Goal: Task Accomplishment & Management: Manage account settings

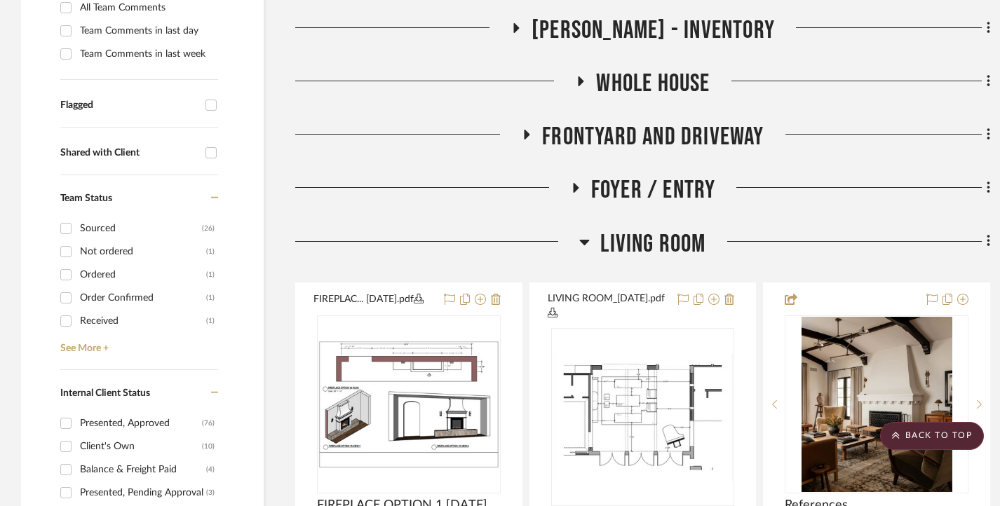
scroll to position [561, 0]
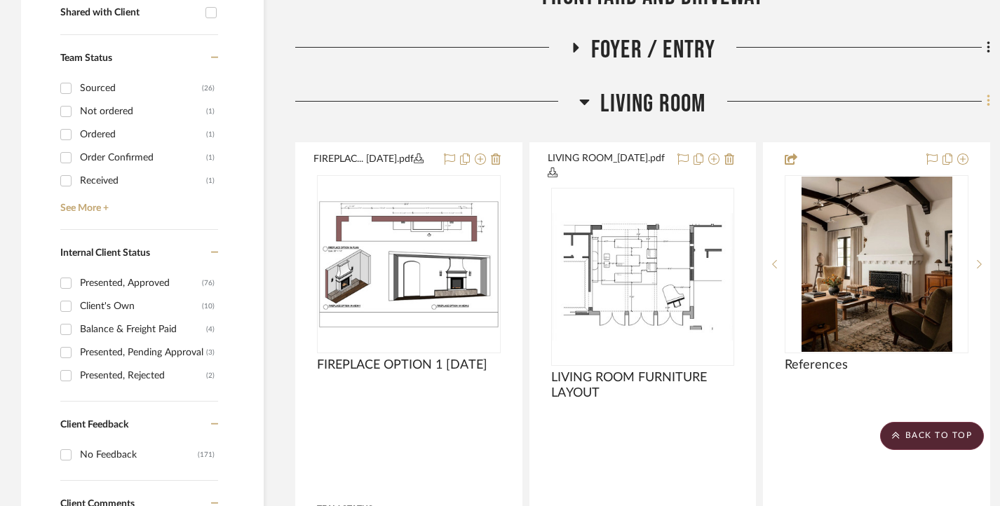
click at [989, 102] on icon at bounding box center [988, 101] width 3 height 12
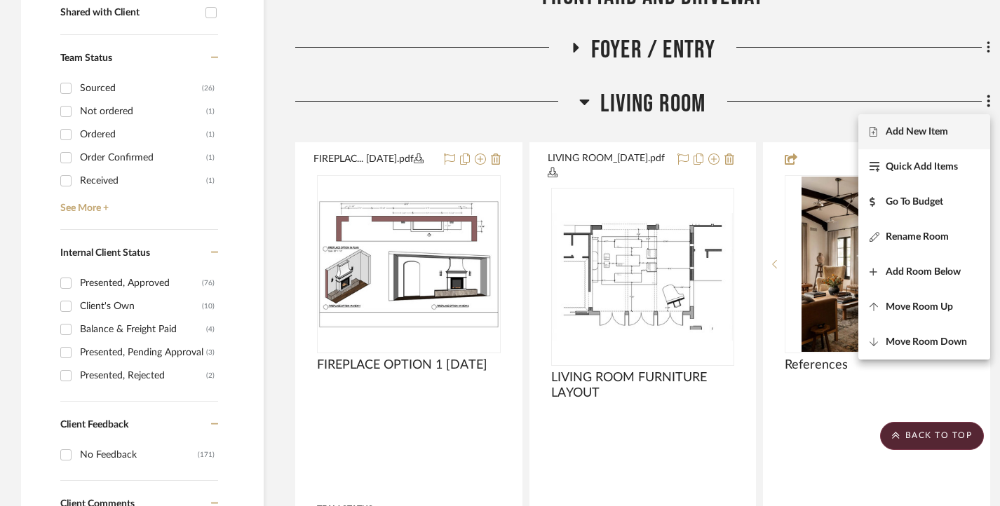
click at [950, 127] on span "Add New Item" at bounding box center [924, 132] width 109 height 12
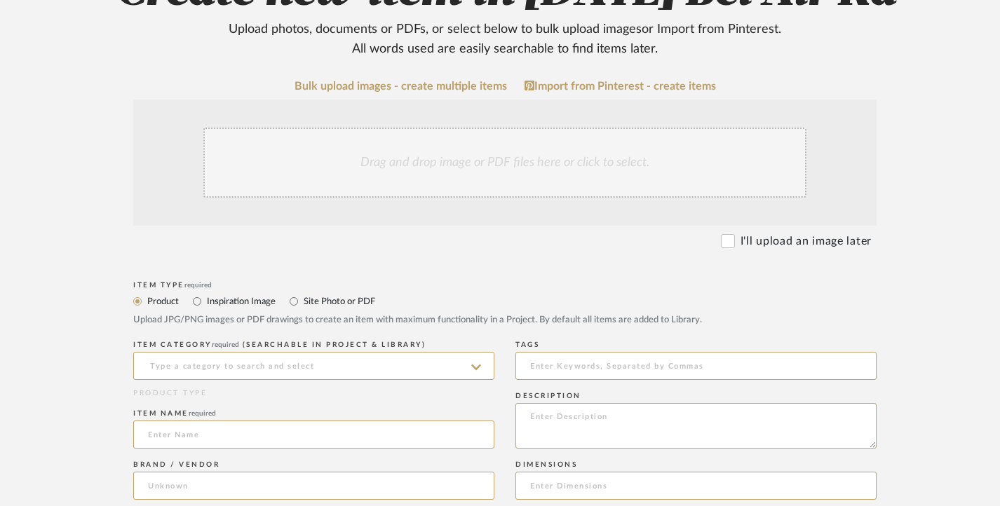
scroll to position [210, 0]
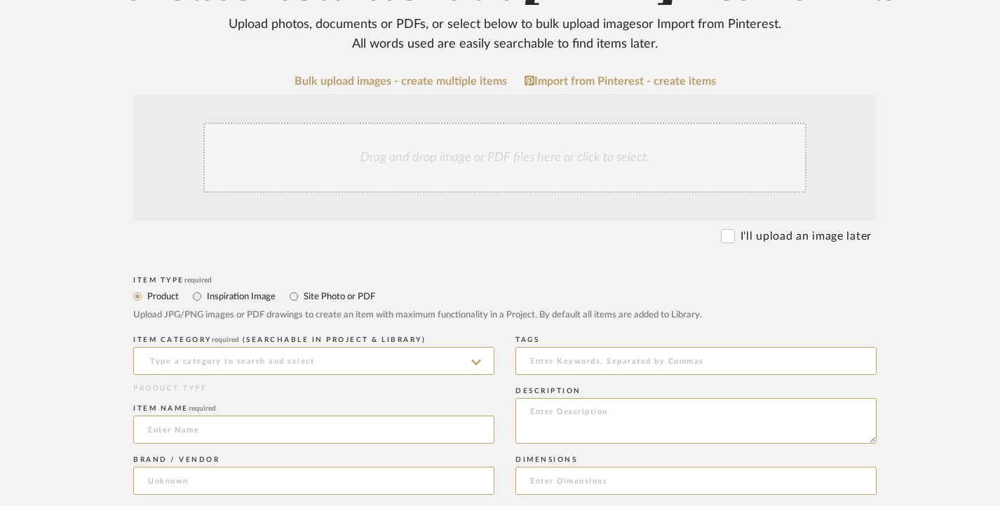
click at [330, 303] on label "Site Photo or PDF" at bounding box center [338, 296] width 73 height 15
click at [302, 303] on input "Site Photo or PDF" at bounding box center [294, 296] width 17 height 17
radio input "true"
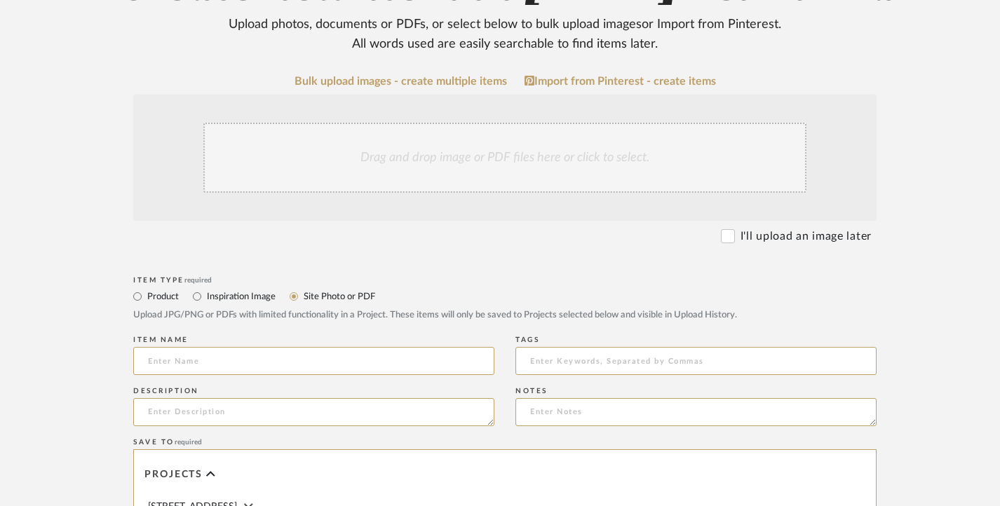
click at [330, 297] on label "Site Photo or PDF" at bounding box center [338, 296] width 73 height 15
click at [302, 297] on input "Site Photo or PDF" at bounding box center [294, 296] width 17 height 17
click at [445, 162] on div "Drag and drop image or PDF files here or click to select." at bounding box center [504, 158] width 603 height 70
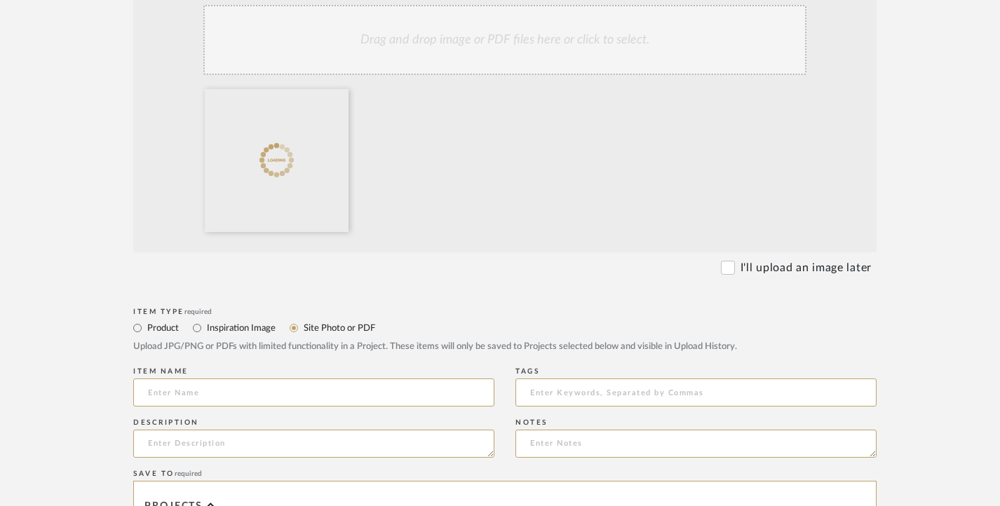
scroll to position [351, 0]
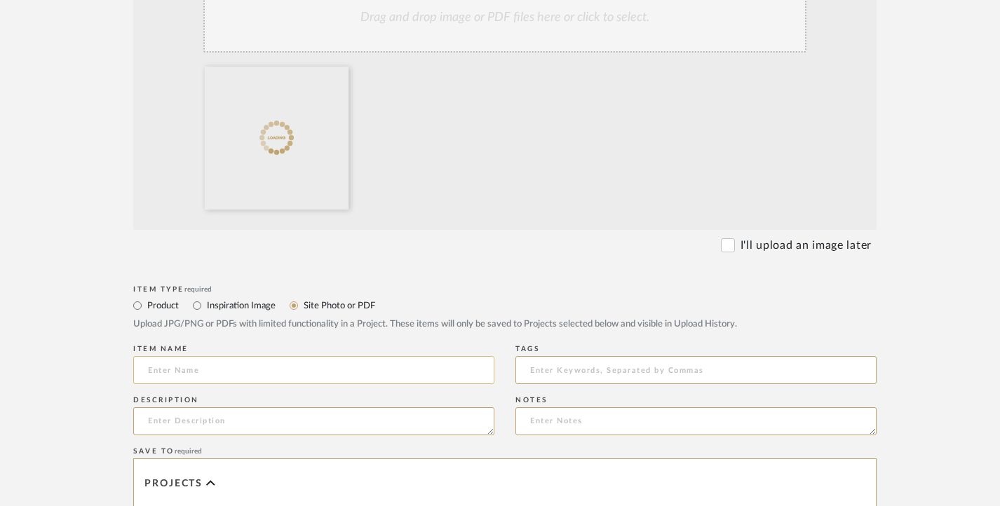
click at [212, 377] on input at bounding box center [313, 370] width 361 height 28
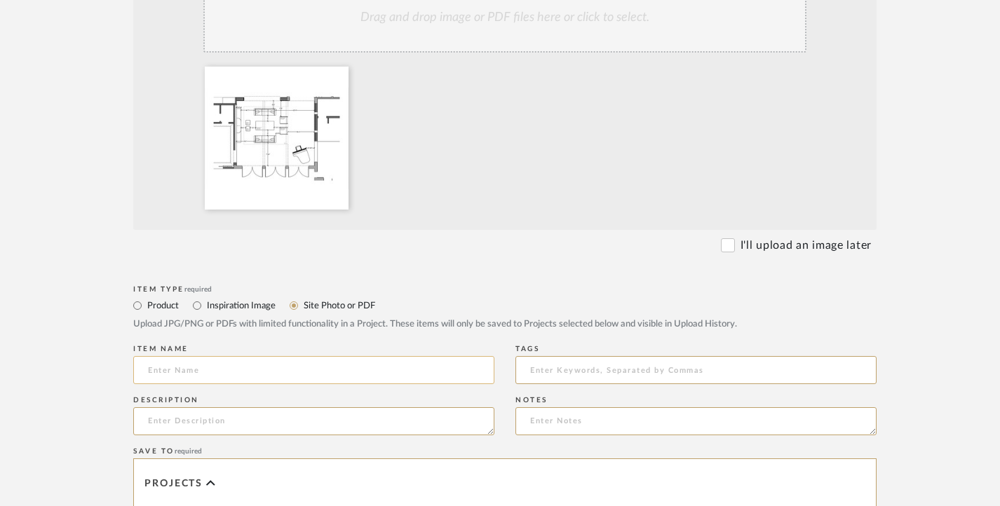
paste input "LIVING ROOM [DATE]"
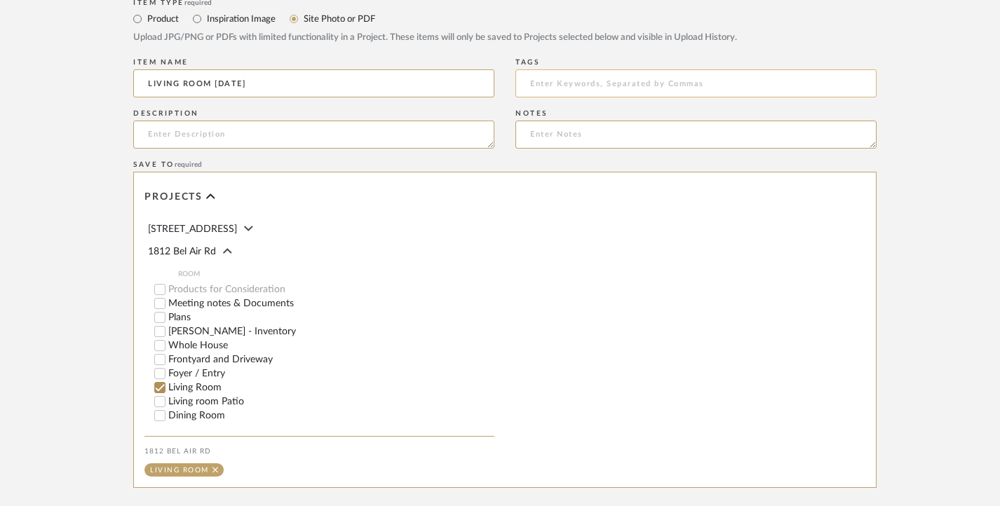
scroll to position [772, 0]
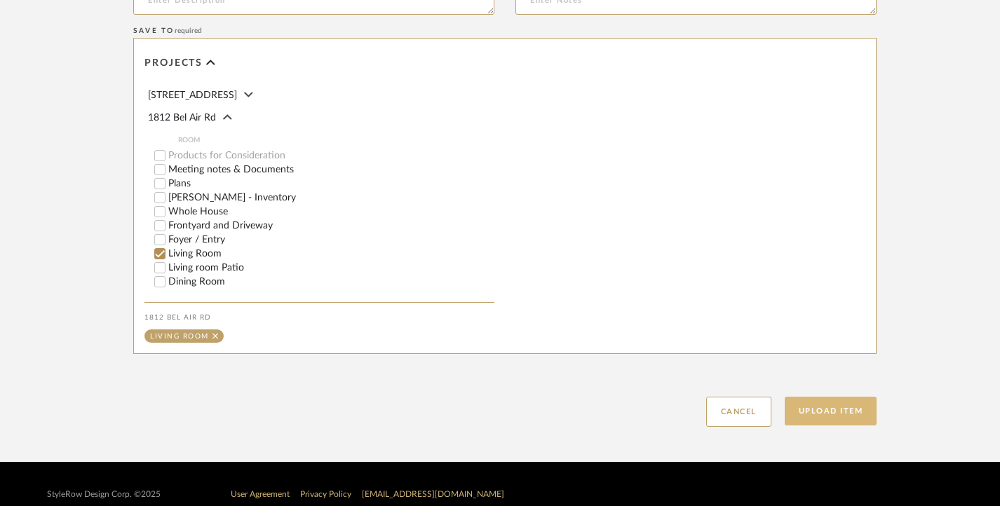
type input "LIVING ROOM [DATE]"
click at [824, 410] on button "Upload Item" at bounding box center [831, 411] width 93 height 29
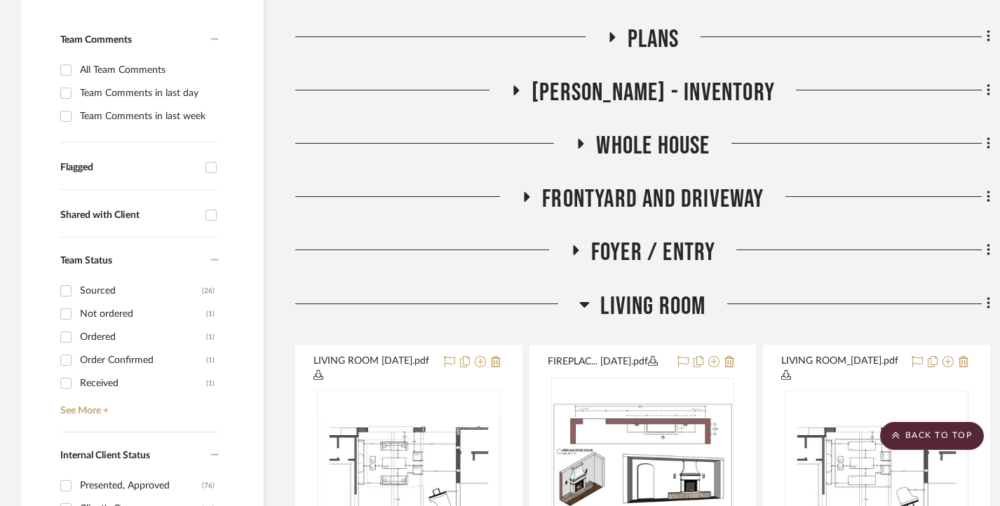
scroll to position [369, 0]
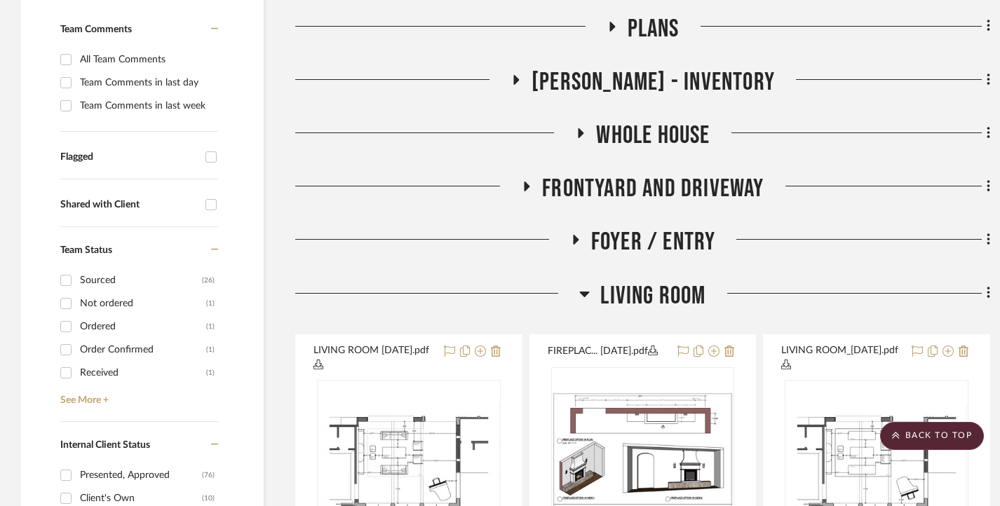
click at [591, 293] on h3 "Living Room" at bounding box center [642, 296] width 126 height 30
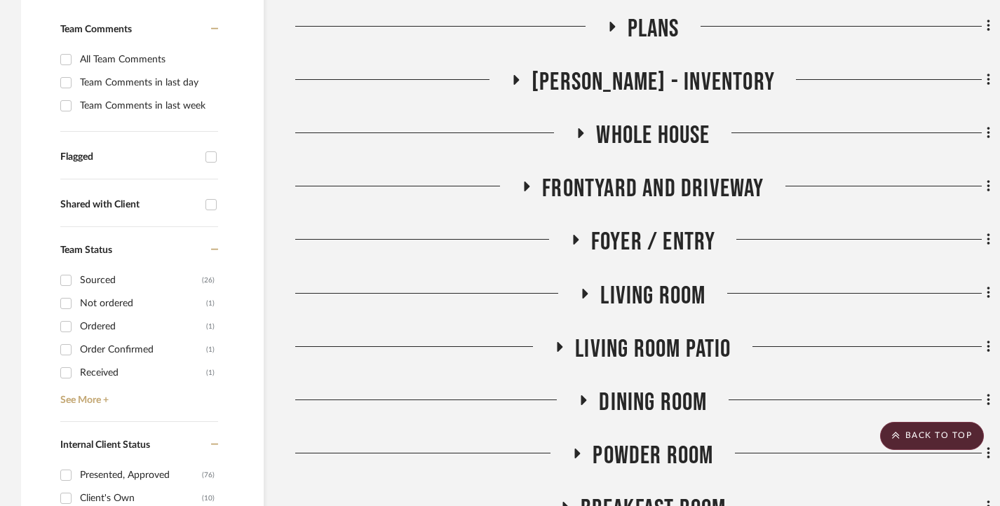
click at [574, 242] on icon at bounding box center [576, 240] width 6 height 10
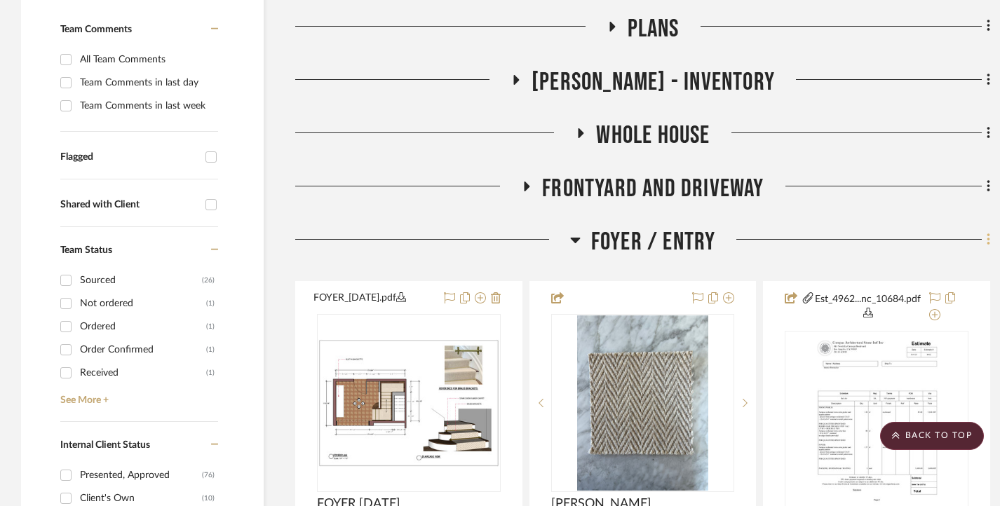
click at [987, 243] on icon at bounding box center [988, 240] width 3 height 12
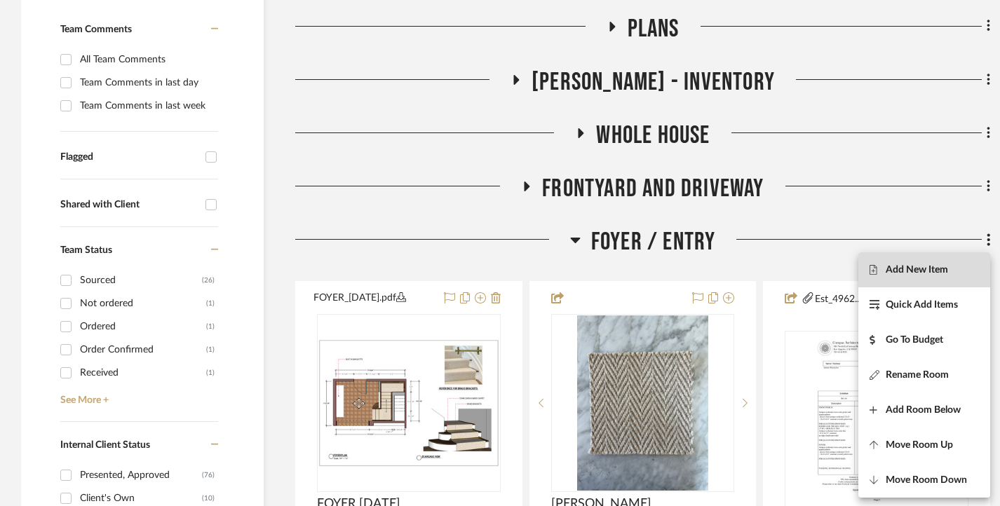
click at [905, 263] on button "Add New Item" at bounding box center [925, 270] width 132 height 35
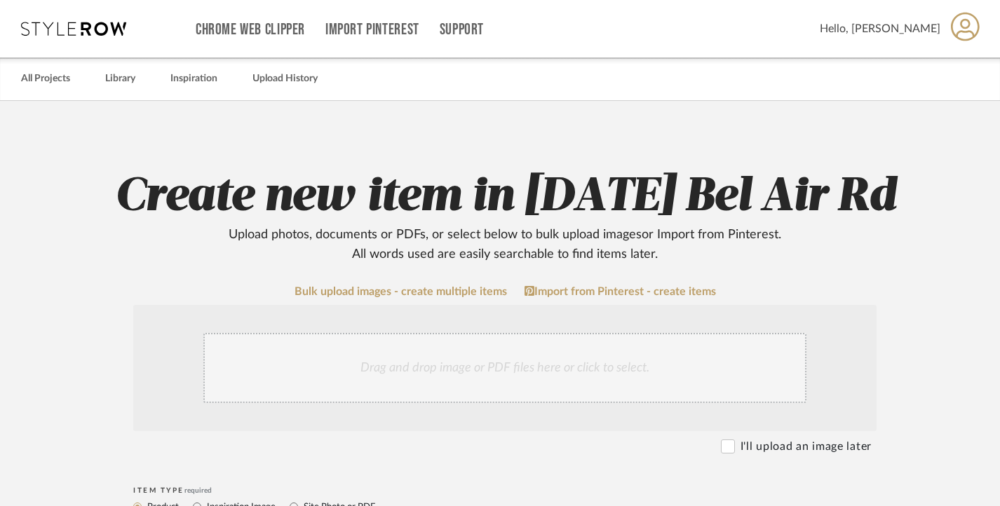
click at [391, 356] on div "Drag and drop image or PDF files here or click to select." at bounding box center [504, 368] width 603 height 70
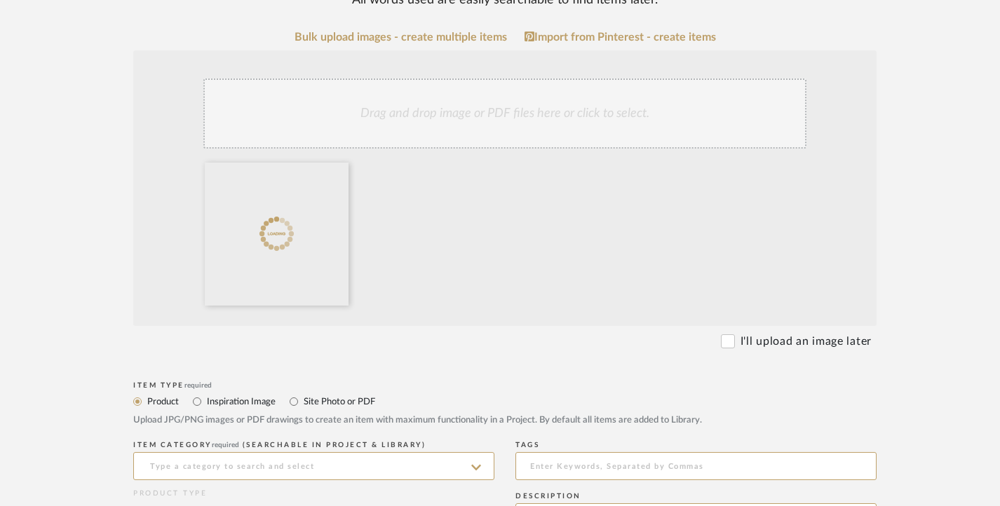
scroll to position [351, 0]
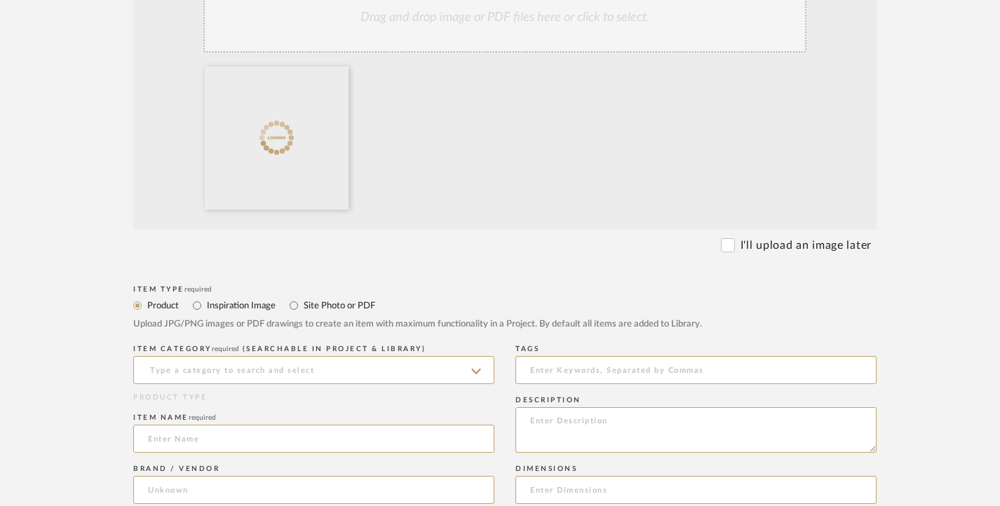
click at [330, 307] on label "Site Photo or PDF" at bounding box center [338, 305] width 73 height 15
click at [302, 307] on input "Site Photo or PDF" at bounding box center [294, 305] width 17 height 17
radio input "true"
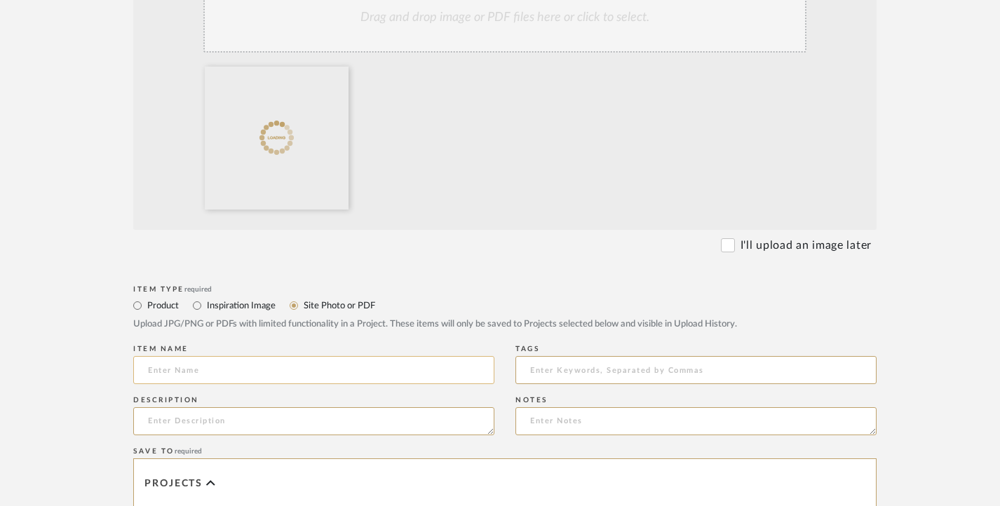
click at [260, 377] on input at bounding box center [313, 370] width 361 height 28
paste input "FOYER [DATE]"
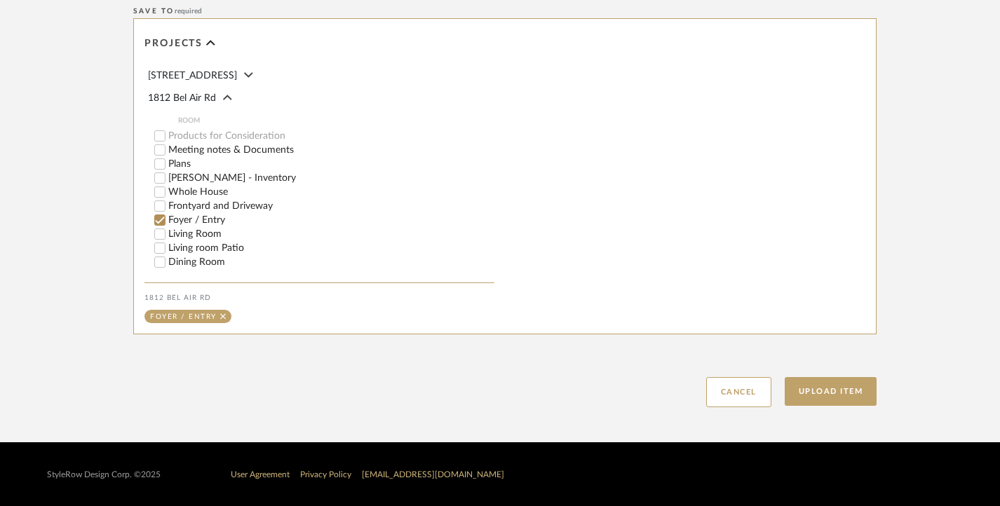
scroll to position [792, 0]
type input "FOYER [DATE]"
click at [837, 383] on button "Upload Item" at bounding box center [831, 391] width 93 height 29
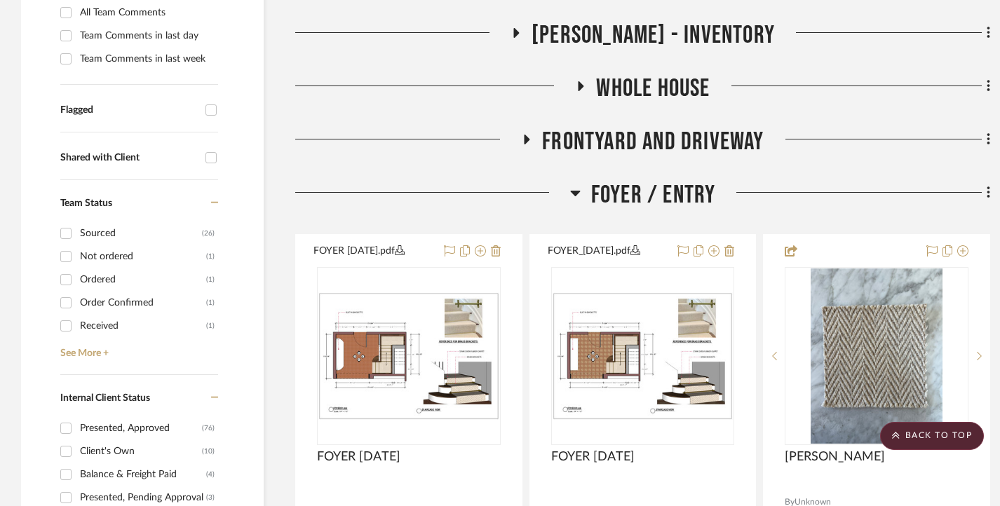
scroll to position [421, 0]
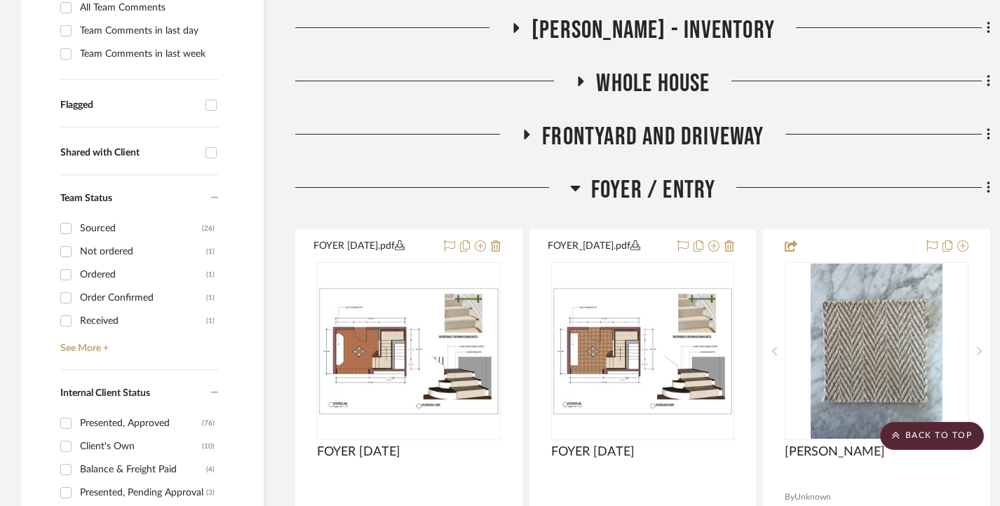
click at [584, 189] on h3 "Foyer / Entry" at bounding box center [643, 190] width 146 height 30
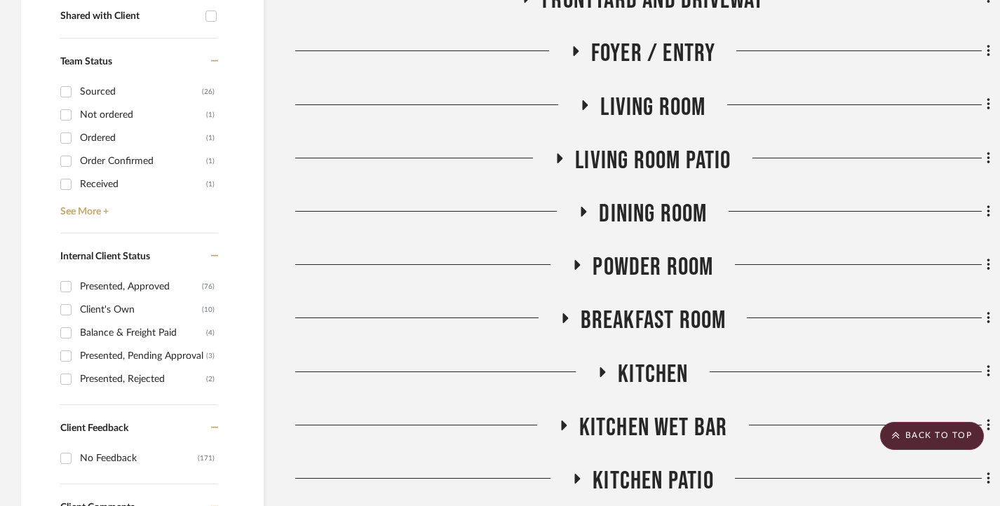
scroll to position [561, 0]
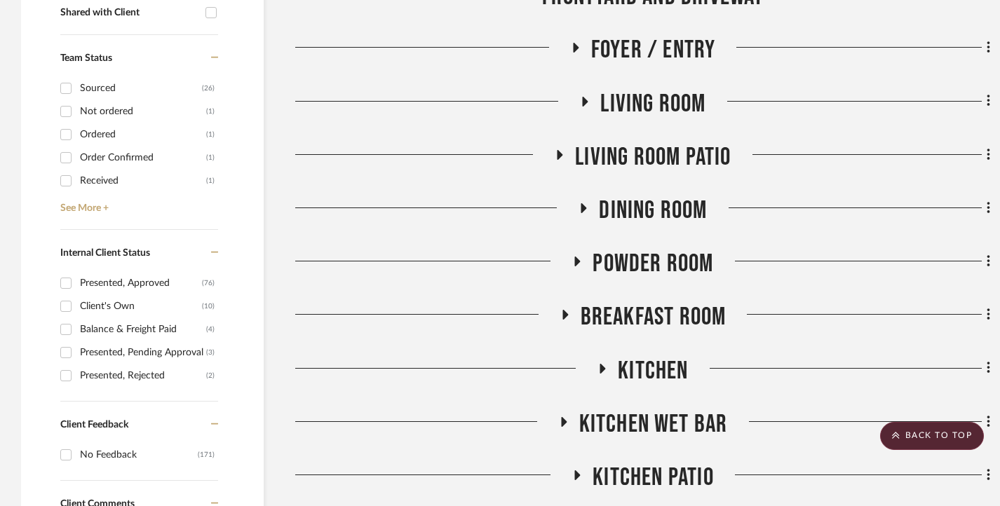
click at [583, 206] on icon at bounding box center [585, 208] width 6 height 10
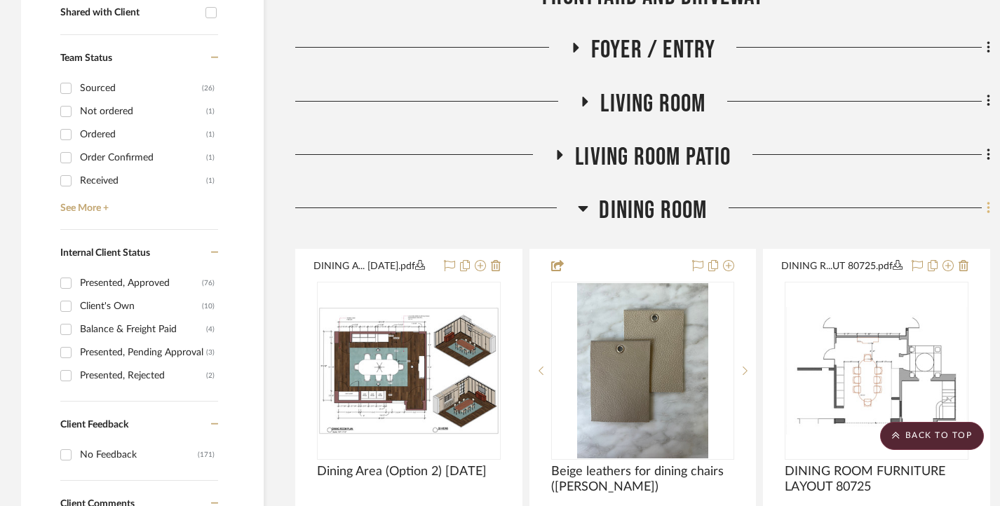
click at [987, 208] on icon at bounding box center [988, 208] width 3 height 12
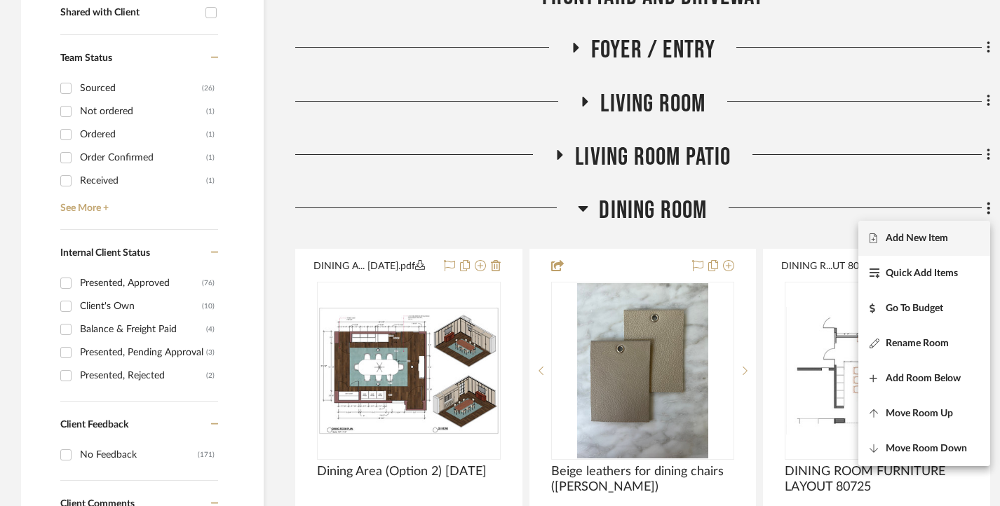
click at [923, 233] on span "Add New Item" at bounding box center [917, 239] width 62 height 12
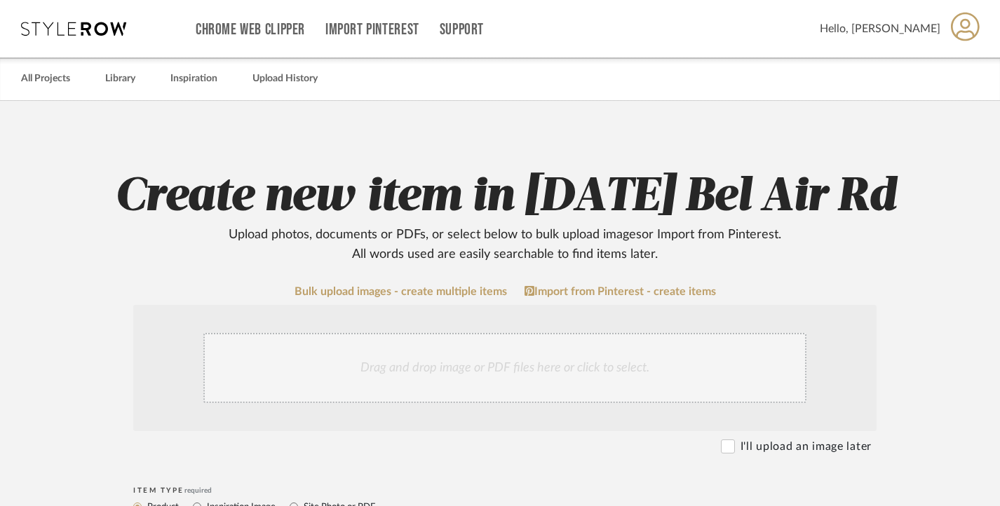
scroll to position [210, 0]
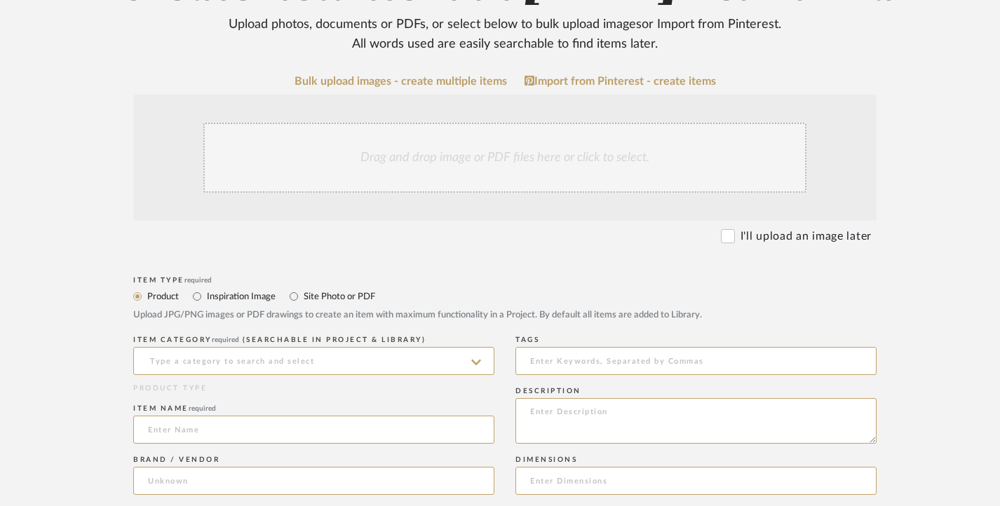
drag, startPoint x: 332, startPoint y: 300, endPoint x: 337, endPoint y: 289, distance: 12.5
click at [331, 300] on label "Site Photo or PDF" at bounding box center [338, 296] width 73 height 15
click at [302, 300] on input "Site Photo or PDF" at bounding box center [294, 296] width 17 height 17
radio input "true"
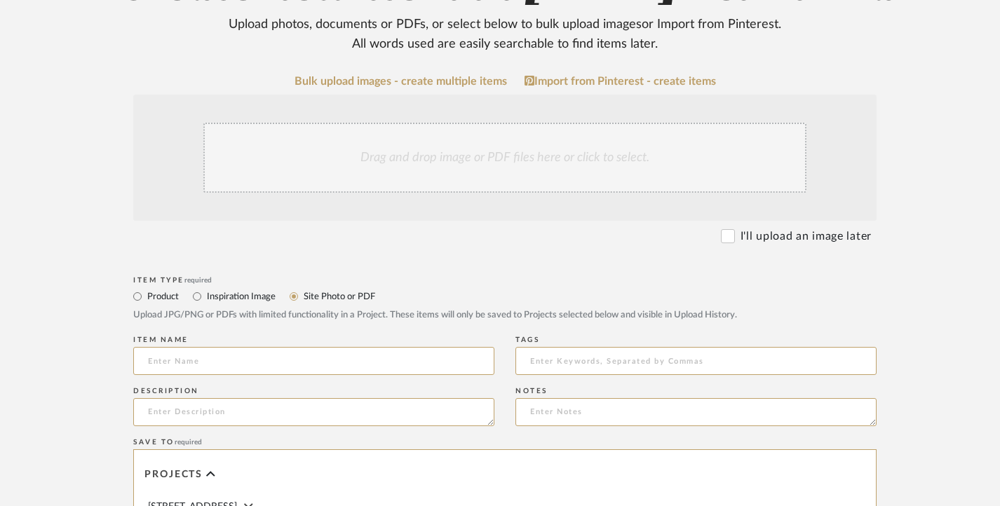
click at [471, 142] on div "Drag and drop image or PDF files here or click to select." at bounding box center [504, 158] width 603 height 70
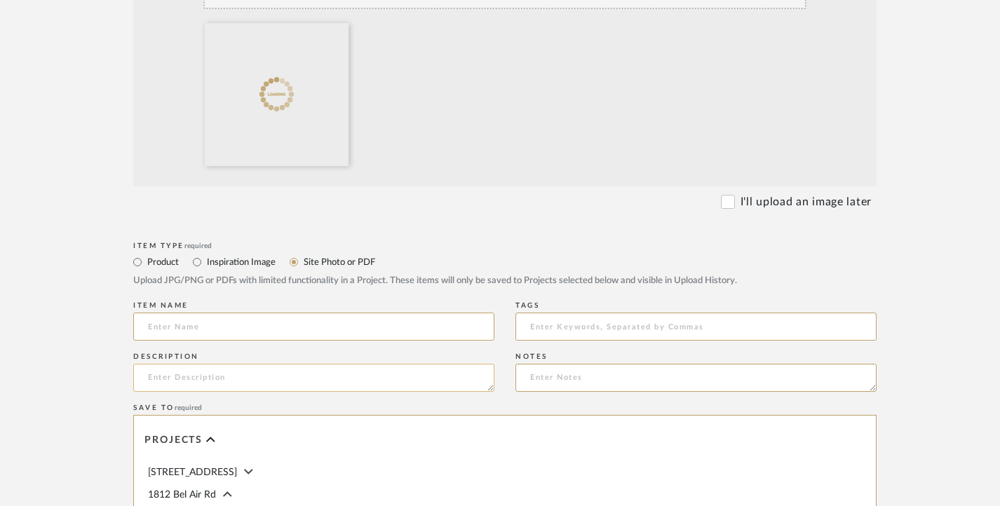
scroll to position [421, 0]
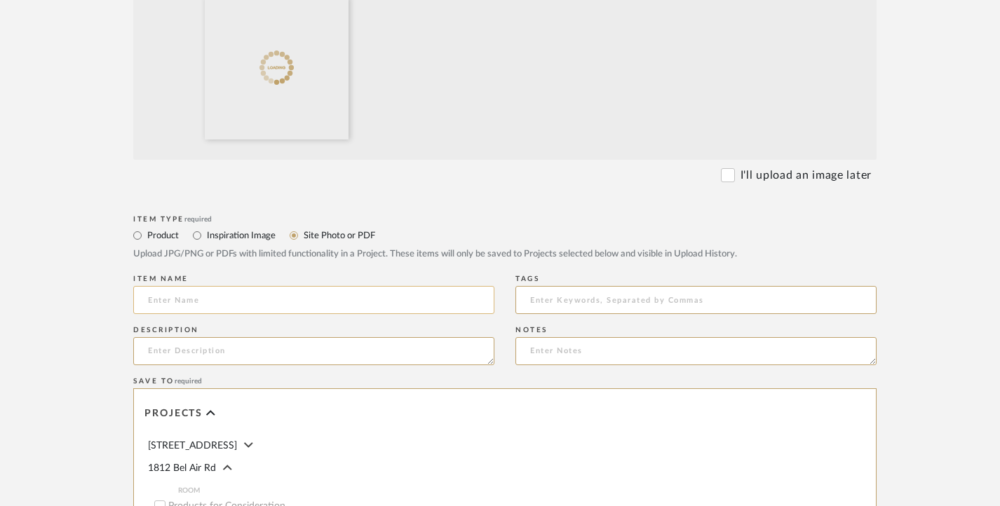
click at [223, 301] on input at bounding box center [313, 300] width 361 height 28
paste input "DINING AREA [DATE]"
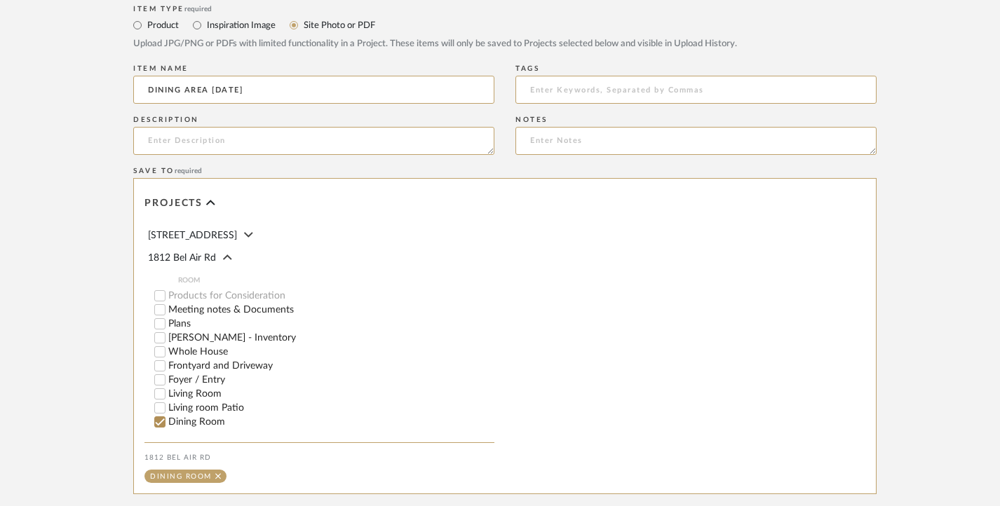
scroll to position [792, 0]
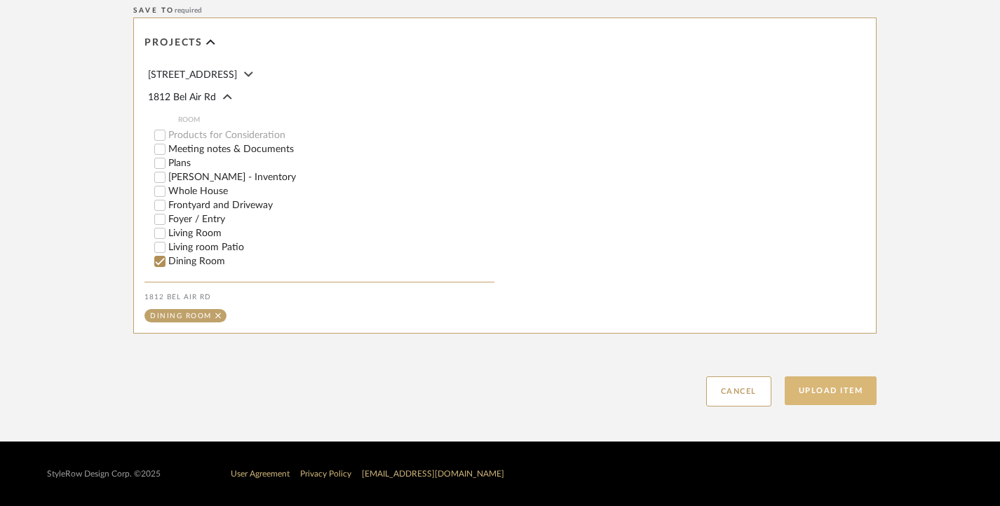
type input "DINING AREA [DATE]"
click at [847, 394] on button "Upload Item" at bounding box center [831, 391] width 93 height 29
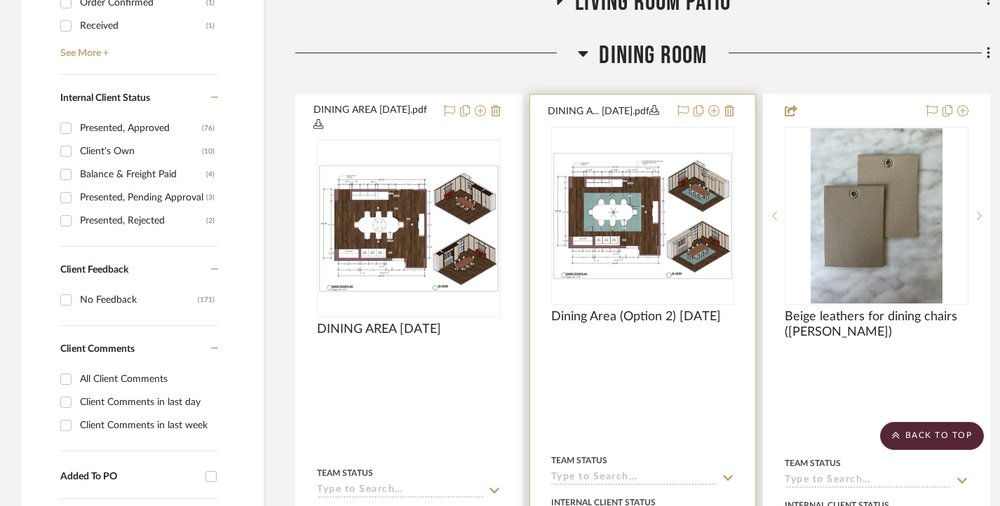
scroll to position [617, 0]
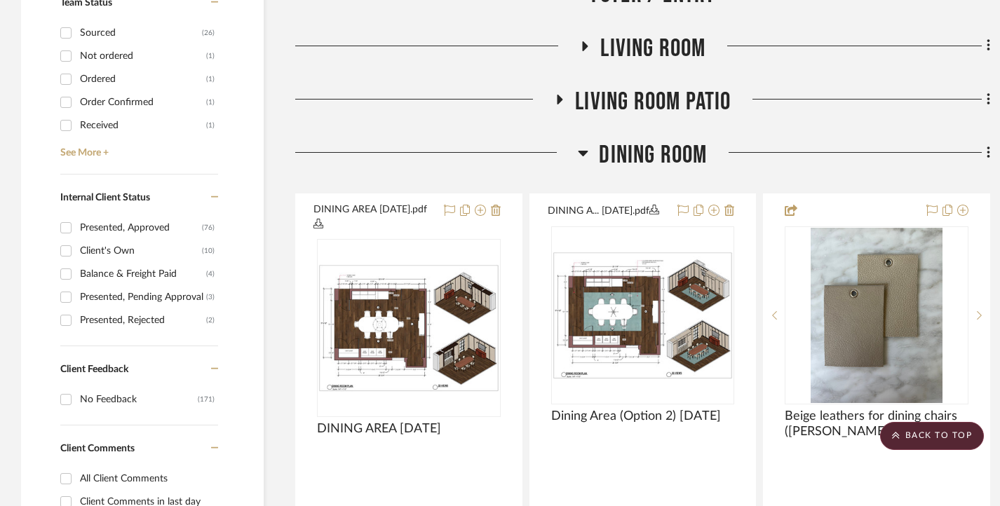
click at [584, 150] on icon at bounding box center [583, 153] width 11 height 17
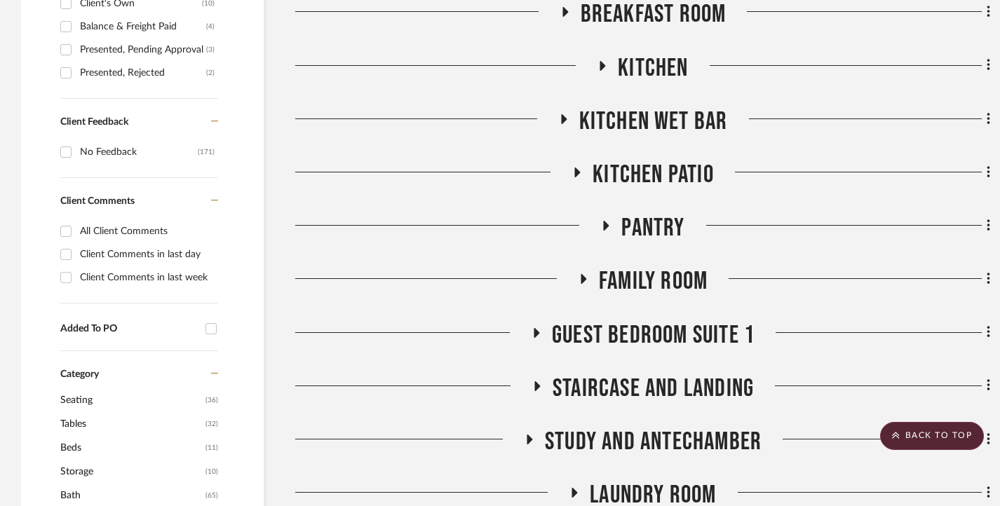
scroll to position [897, 0]
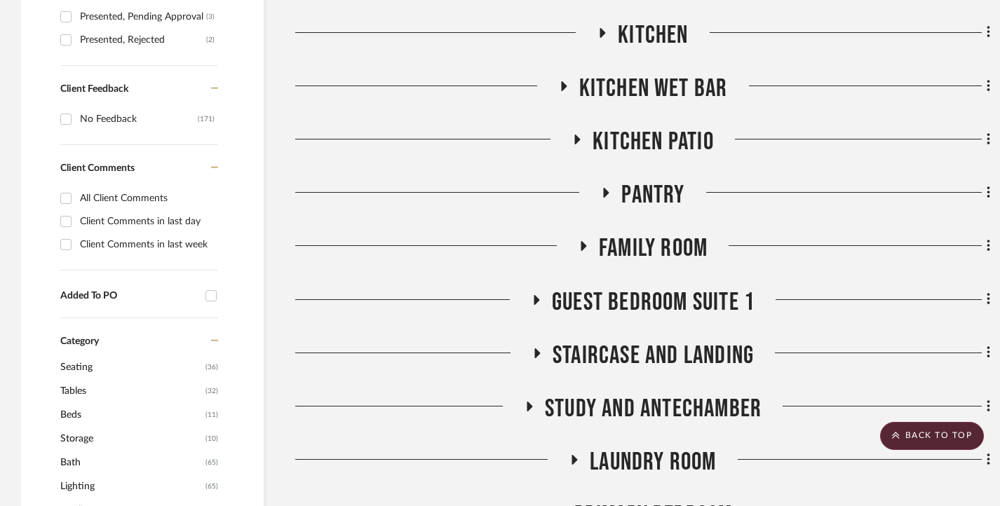
click at [581, 247] on icon at bounding box center [584, 246] width 6 height 10
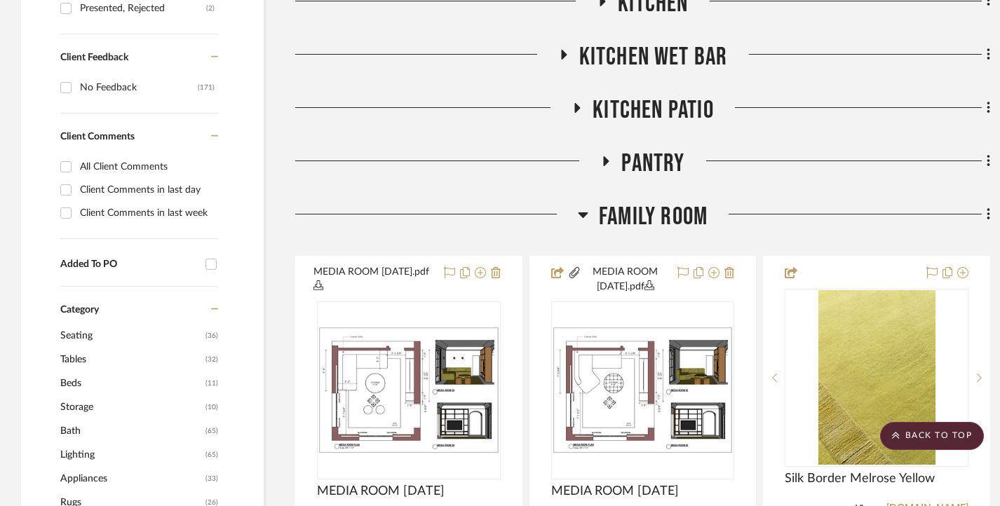
scroll to position [967, 0]
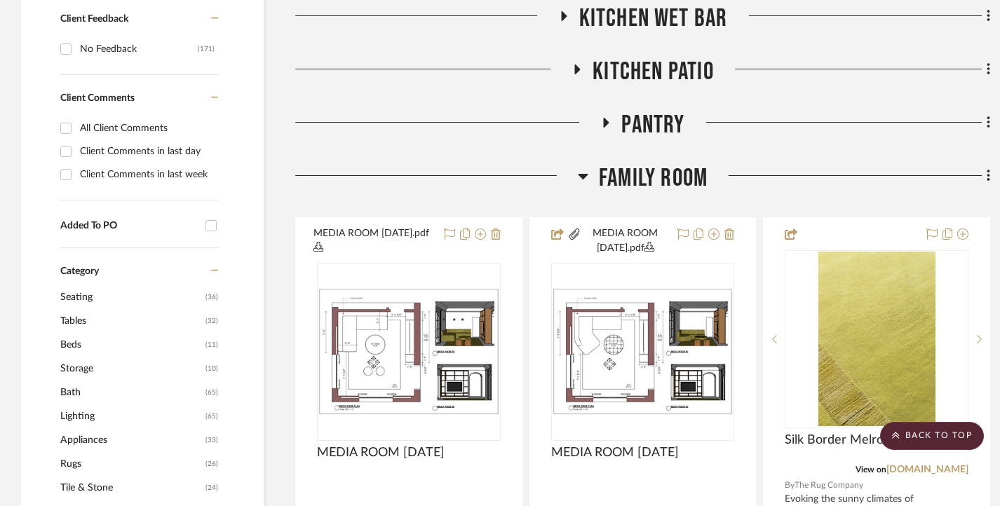
click at [988, 173] on icon at bounding box center [989, 175] width 4 height 15
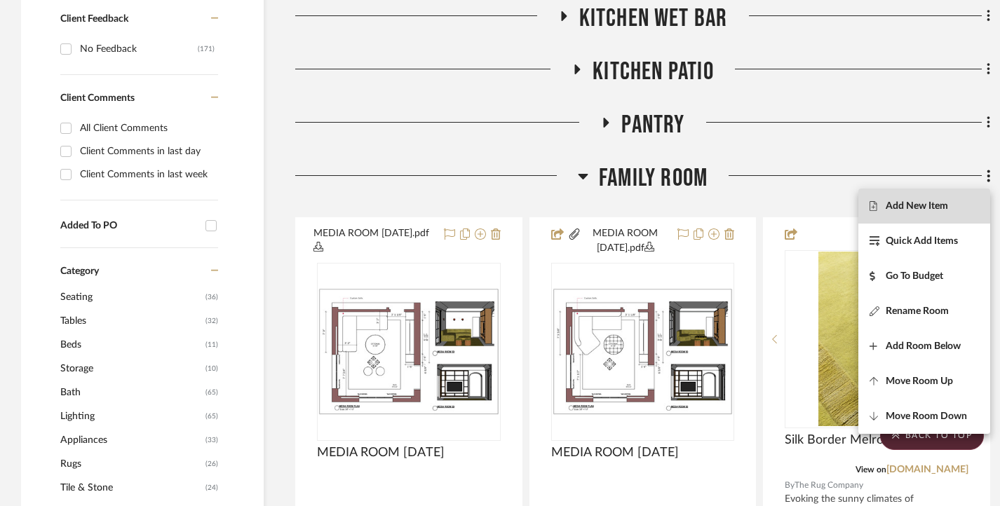
click at [931, 210] on span "Add New Item" at bounding box center [917, 207] width 62 height 12
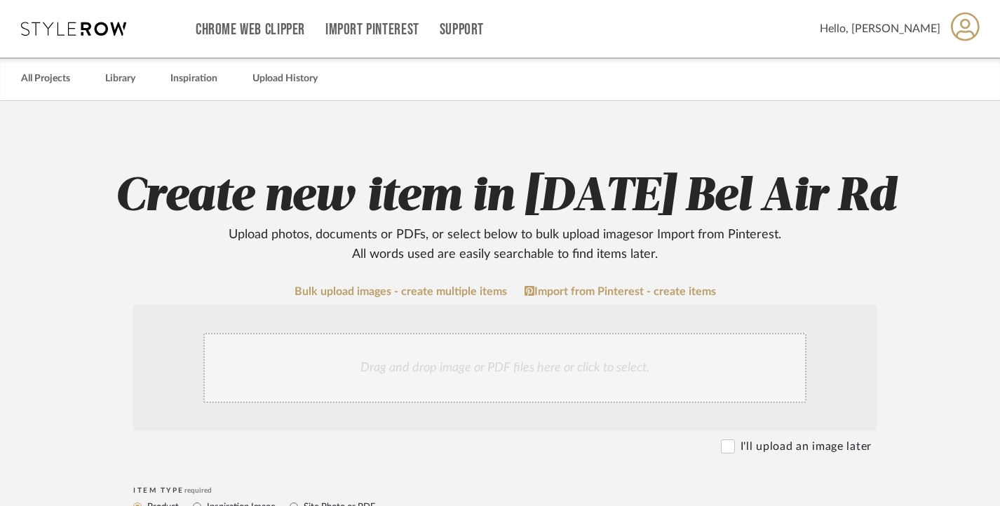
scroll to position [210, 0]
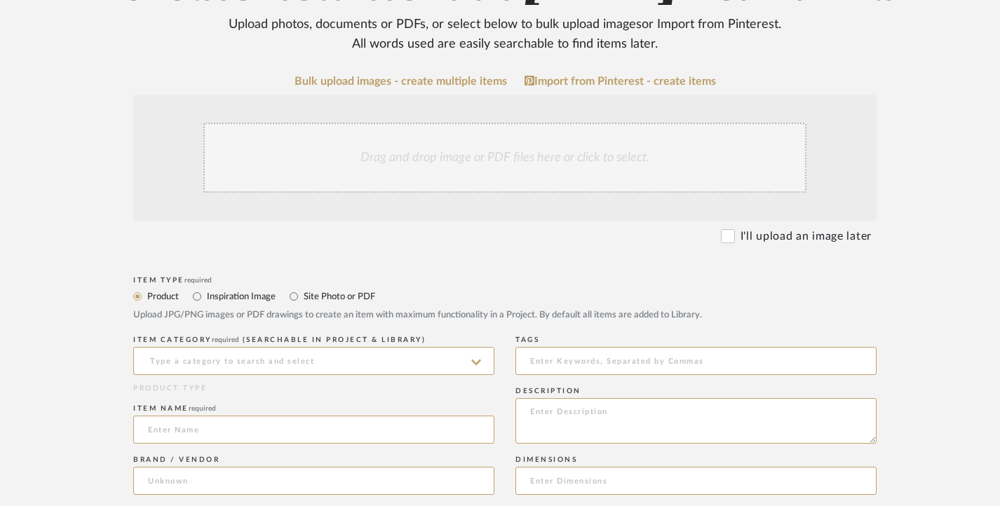
click at [307, 289] on label "Site Photo or PDF" at bounding box center [338, 296] width 73 height 15
click at [302, 288] on input "Site Photo or PDF" at bounding box center [294, 296] width 17 height 17
radio input "true"
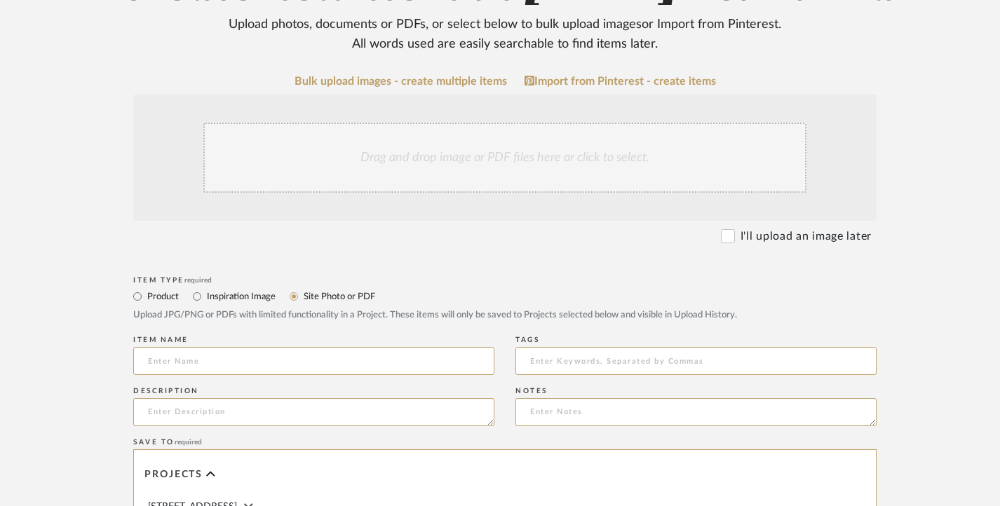
click at [419, 163] on div "Drag and drop image or PDF files here or click to select." at bounding box center [504, 158] width 603 height 70
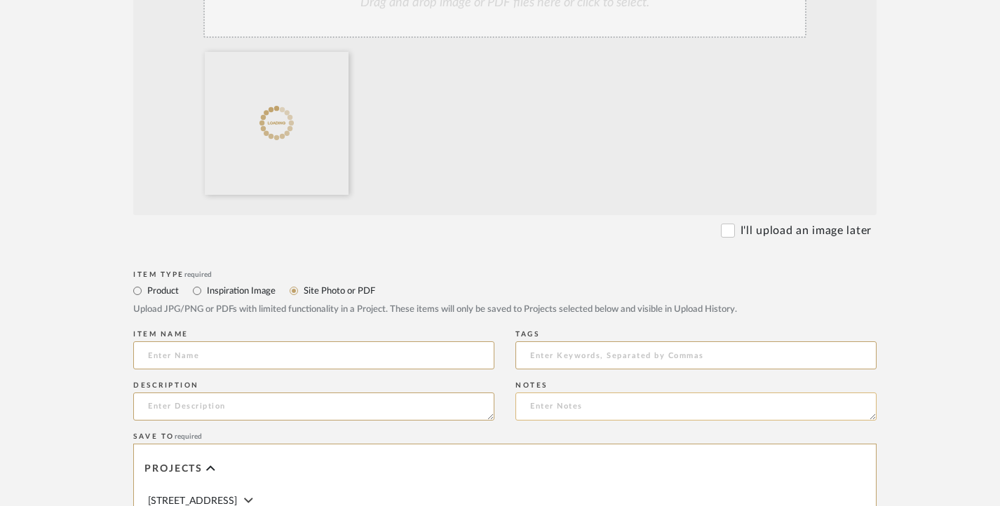
scroll to position [351, 0]
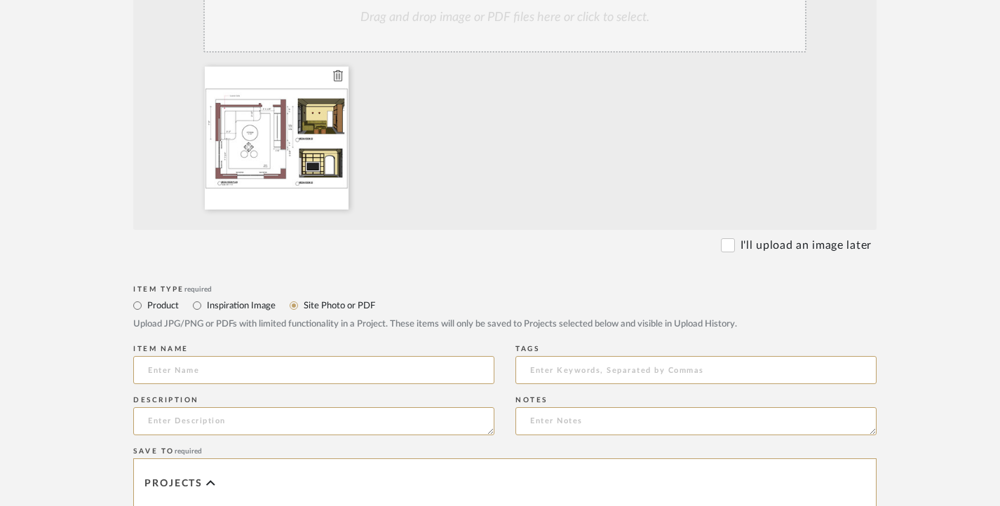
click at [340, 76] on icon at bounding box center [338, 75] width 10 height 11
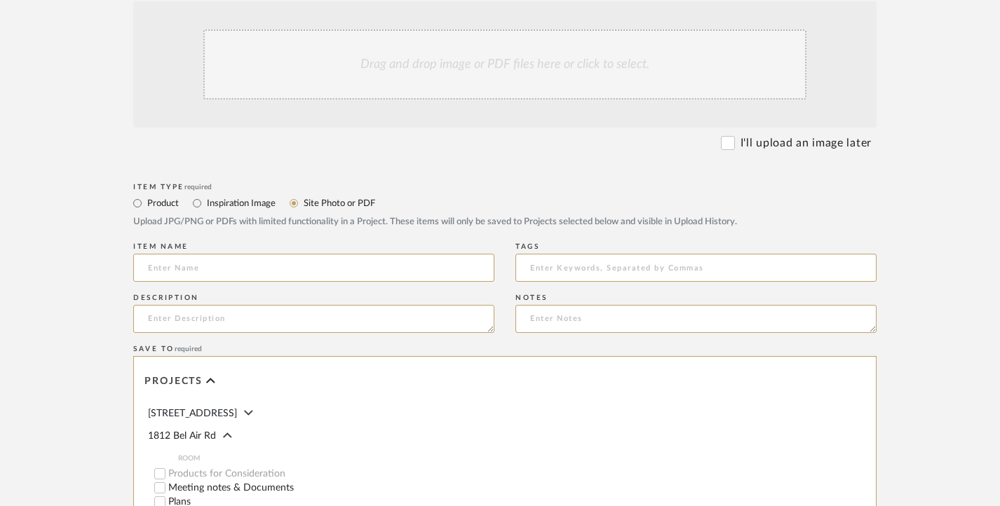
scroll to position [210, 0]
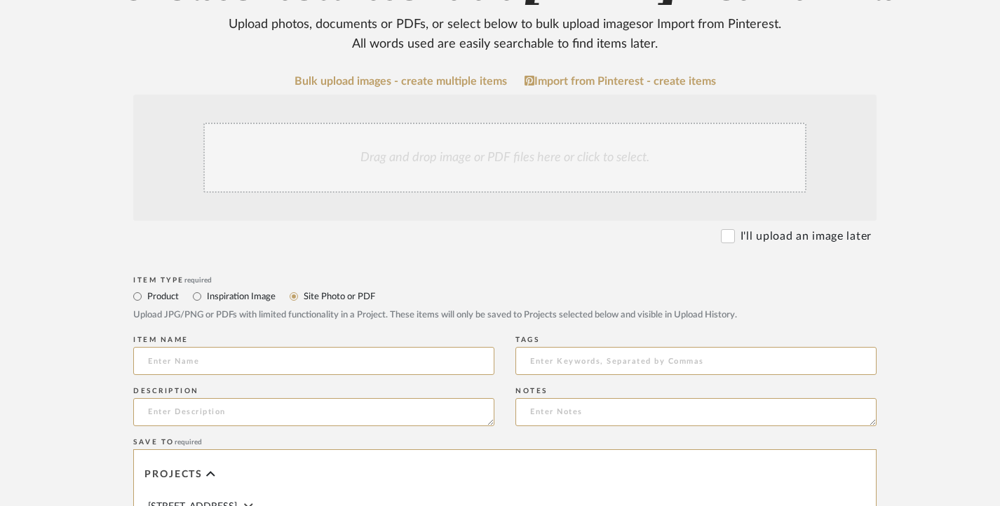
click at [386, 135] on div "Drag and drop image or PDF files here or click to select." at bounding box center [504, 158] width 603 height 70
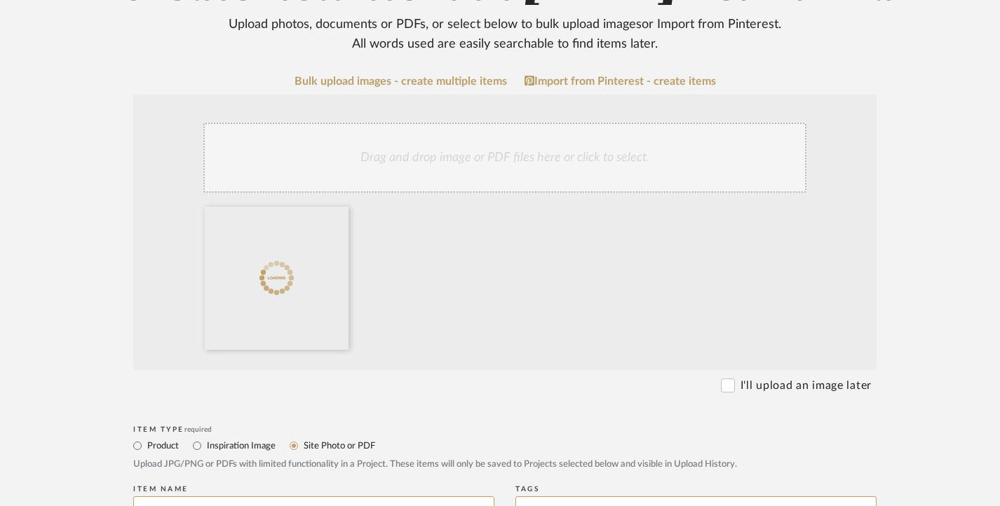
scroll to position [351, 0]
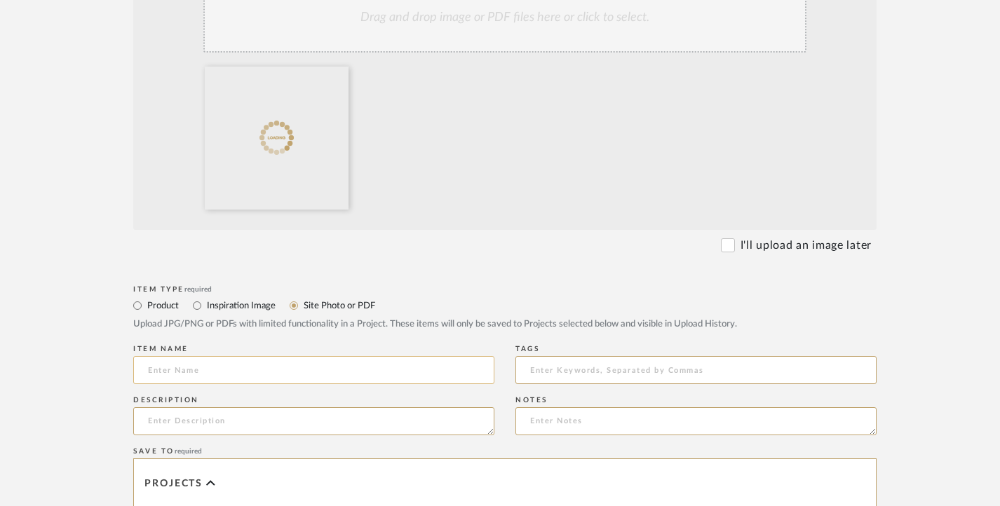
click at [264, 369] on input at bounding box center [313, 370] width 361 height 28
paste input "MEDIA ROOM OPTION 1 [DATE]"
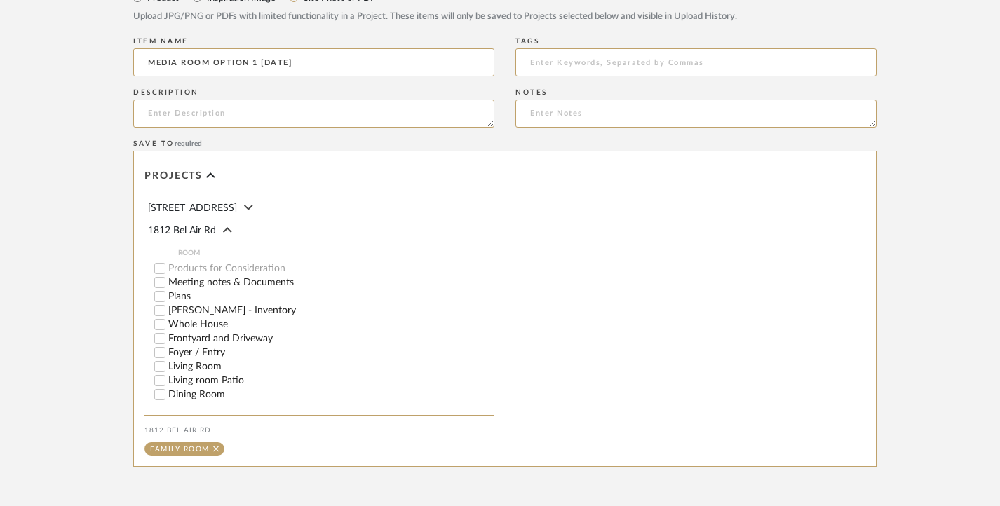
scroll to position [701, 0]
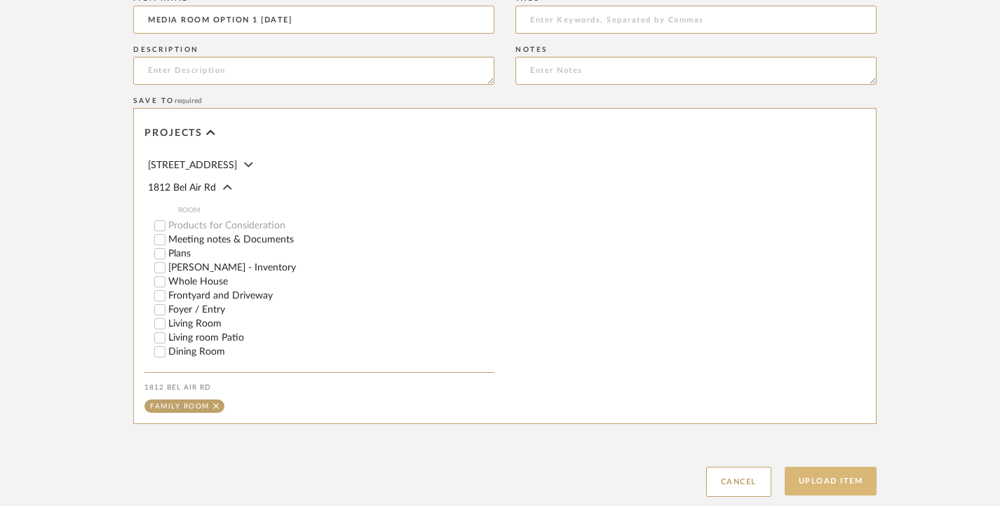
type input "MEDIA ROOM OPTION 1 [DATE]"
click at [828, 471] on button "Upload Item" at bounding box center [831, 481] width 93 height 29
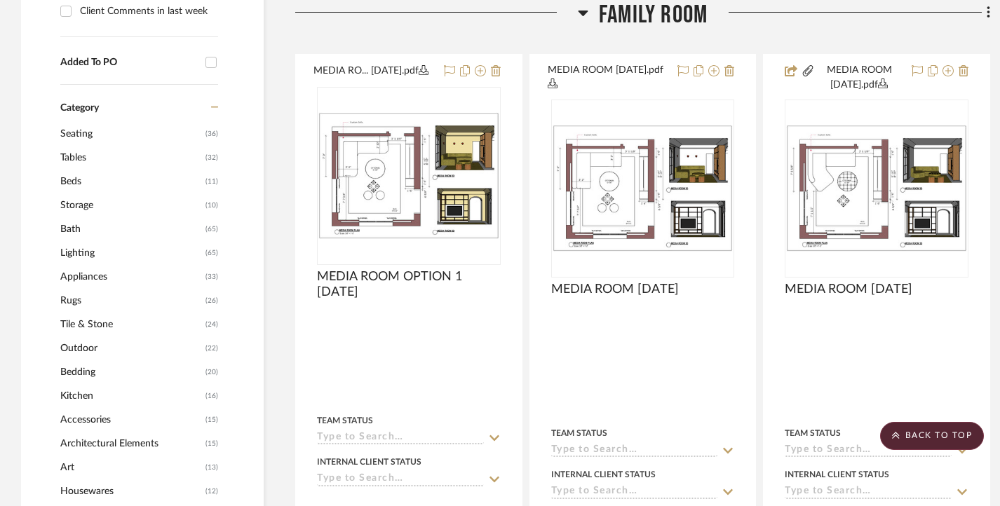
scroll to position [1061, 0]
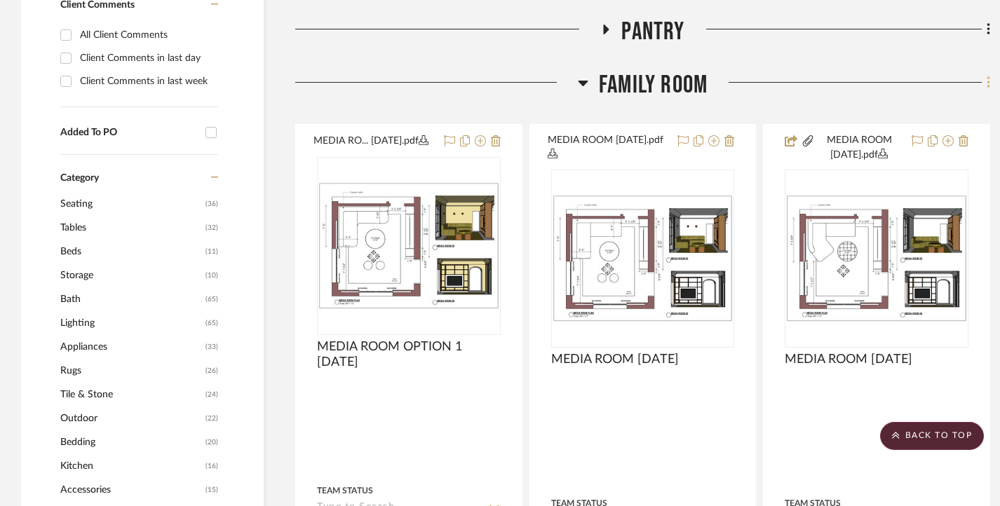
click at [984, 87] on fa-icon at bounding box center [986, 83] width 9 height 23
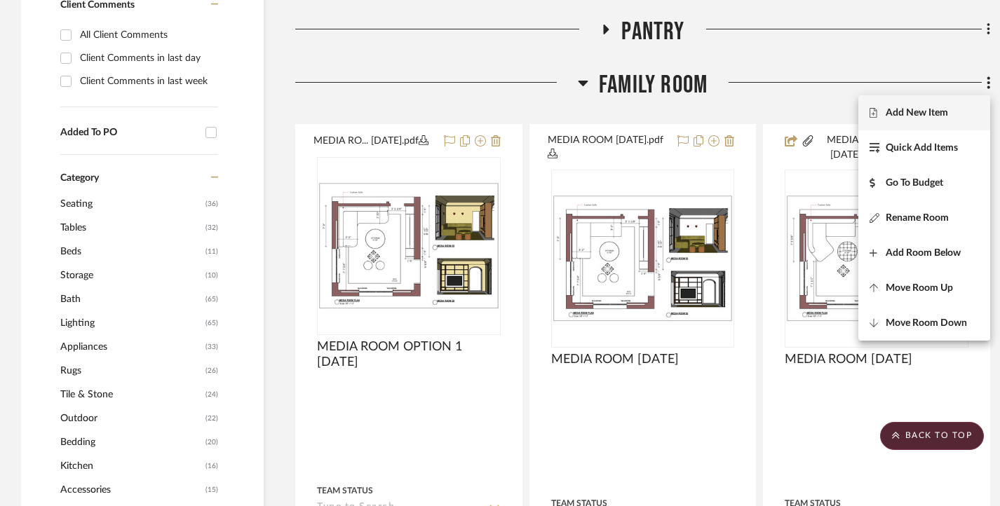
click at [911, 114] on span "Add New Item" at bounding box center [917, 113] width 62 height 12
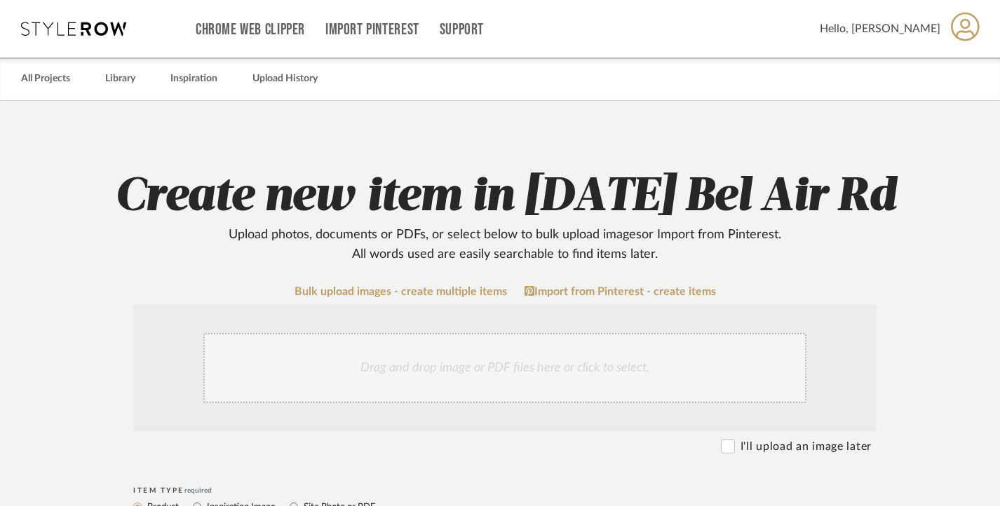
scroll to position [210, 0]
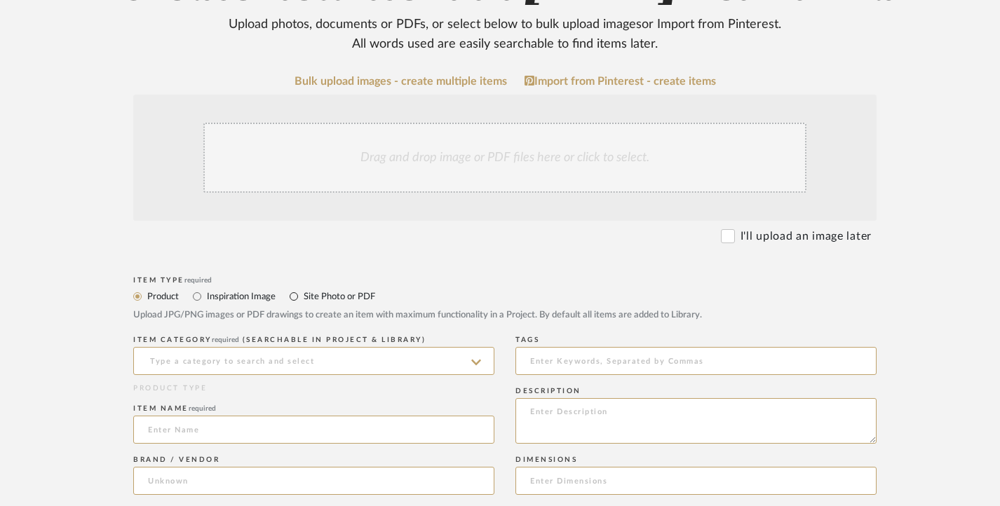
click at [301, 299] on input "Site Photo or PDF" at bounding box center [294, 296] width 17 height 17
radio input "true"
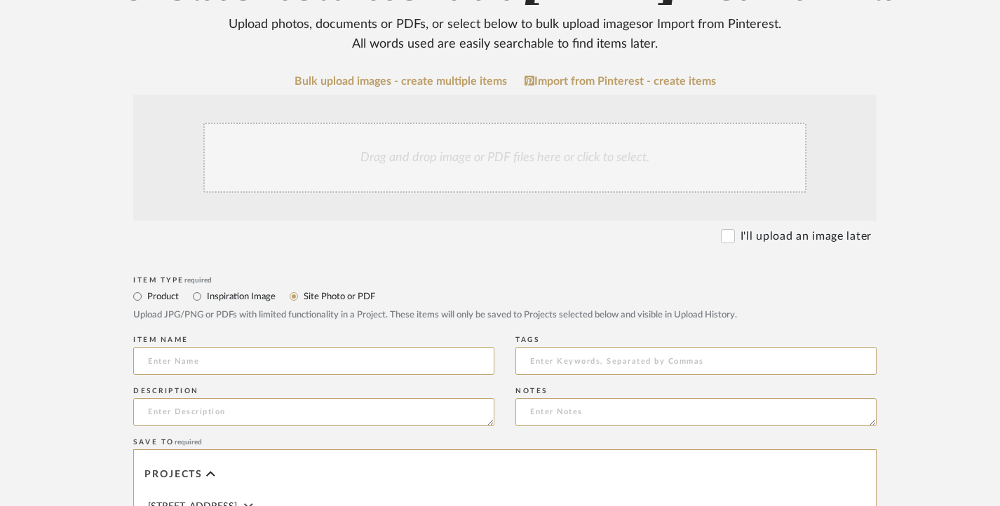
click at [466, 160] on div "Drag and drop image or PDF files here or click to select." at bounding box center [504, 158] width 603 height 70
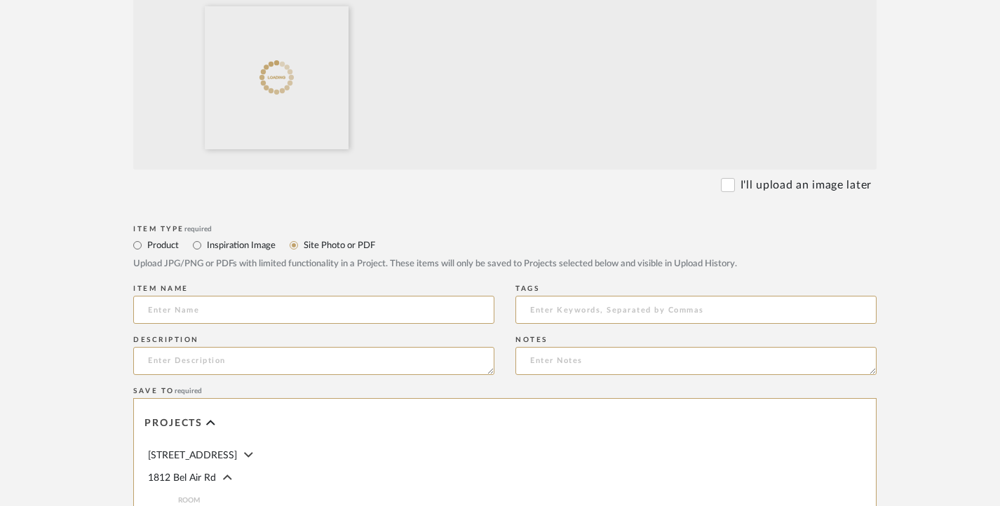
scroll to position [421, 0]
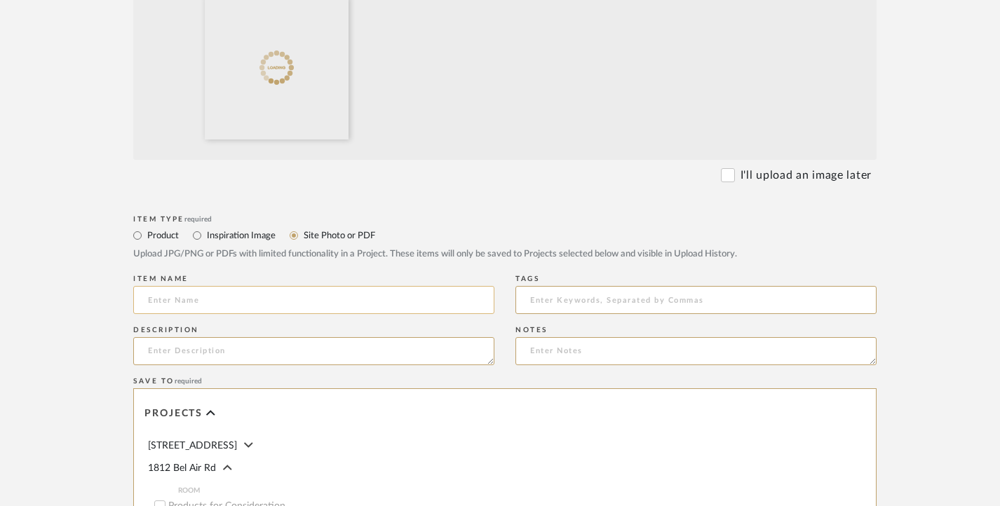
click at [211, 297] on input at bounding box center [313, 300] width 361 height 28
paste input "MEDIA ROOM OPTION 1 [DATE]"
click at [255, 300] on input "MEDIA ROOM OPTION 1 [DATE]" at bounding box center [313, 300] width 361 height 28
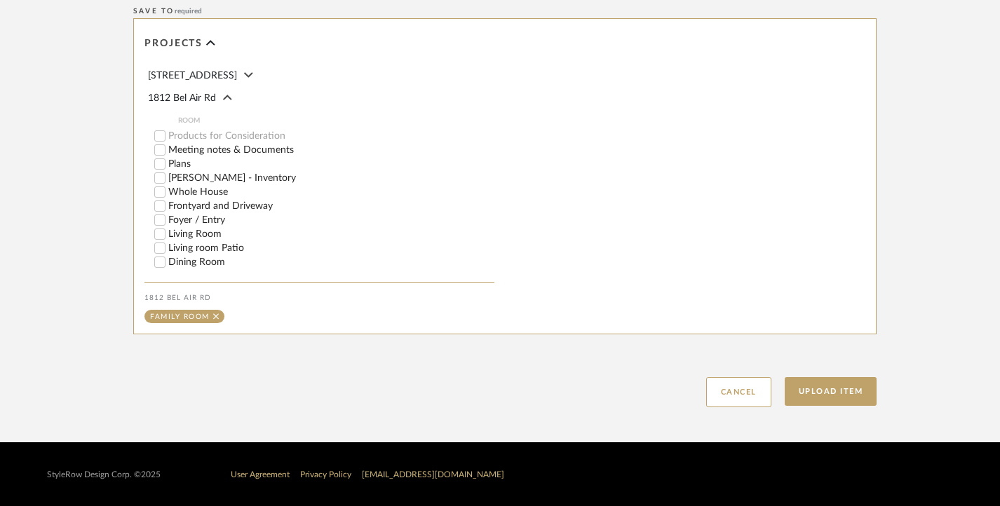
scroll to position [792, 0]
type input "MEDIA ROOM OPTION 2 [DATE]"
click at [833, 382] on button "Upload Item" at bounding box center [831, 391] width 93 height 29
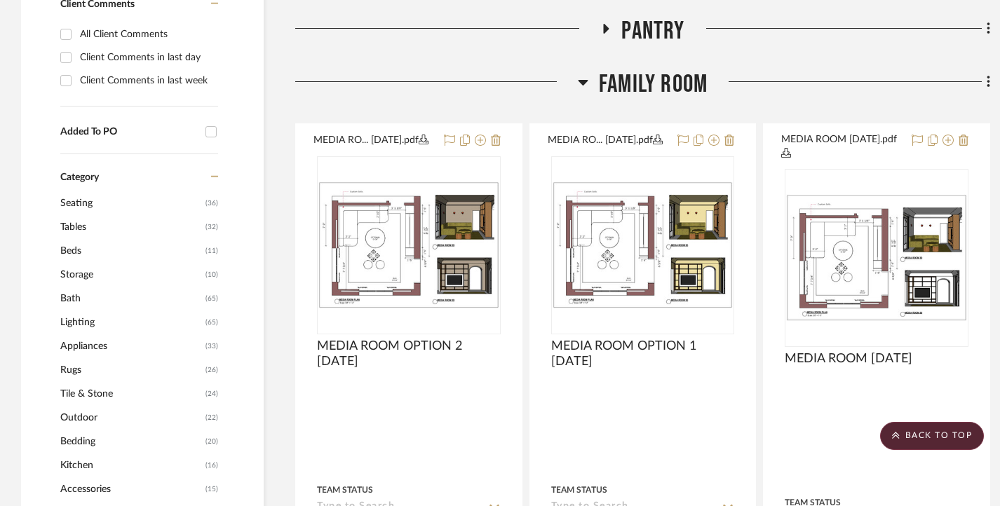
scroll to position [1061, 0]
click at [987, 82] on icon at bounding box center [989, 82] width 4 height 15
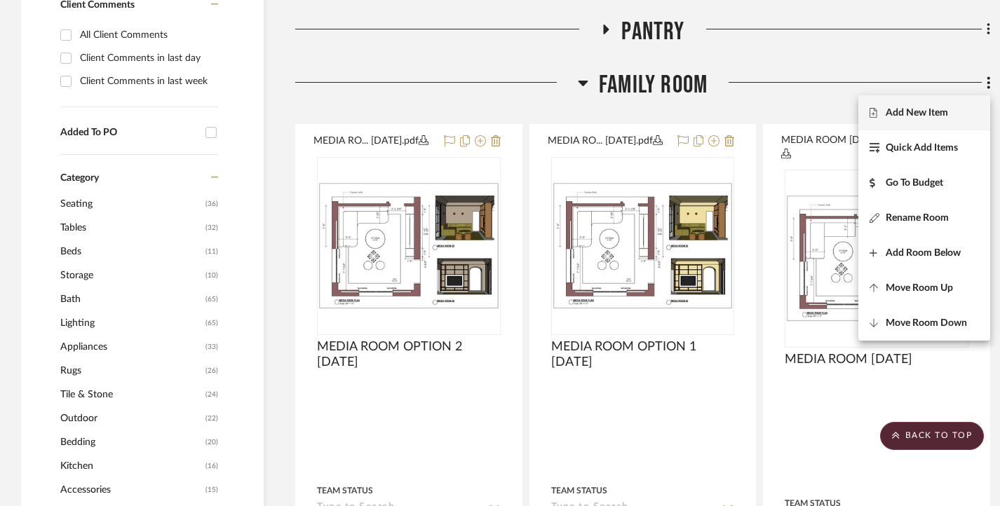
click at [932, 106] on button "Add New Item" at bounding box center [925, 112] width 132 height 35
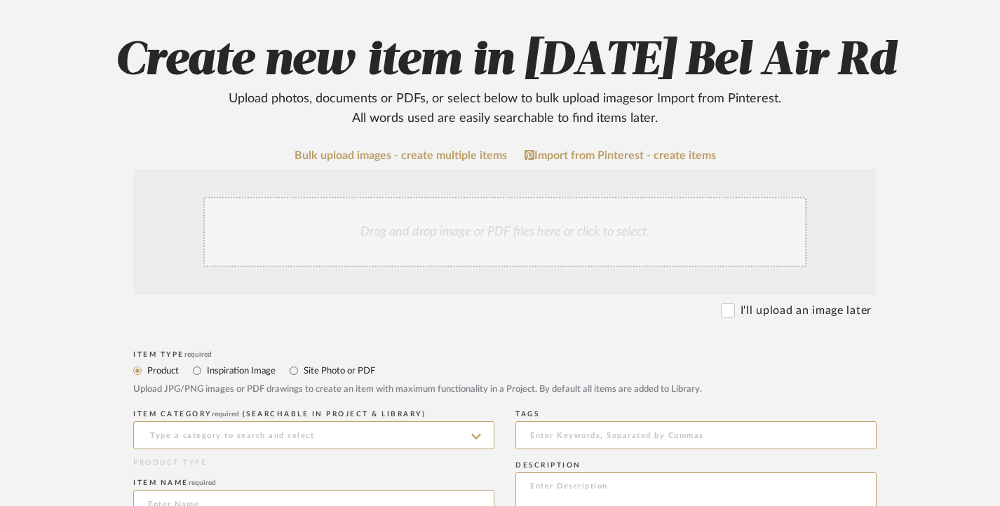
scroll to position [140, 0]
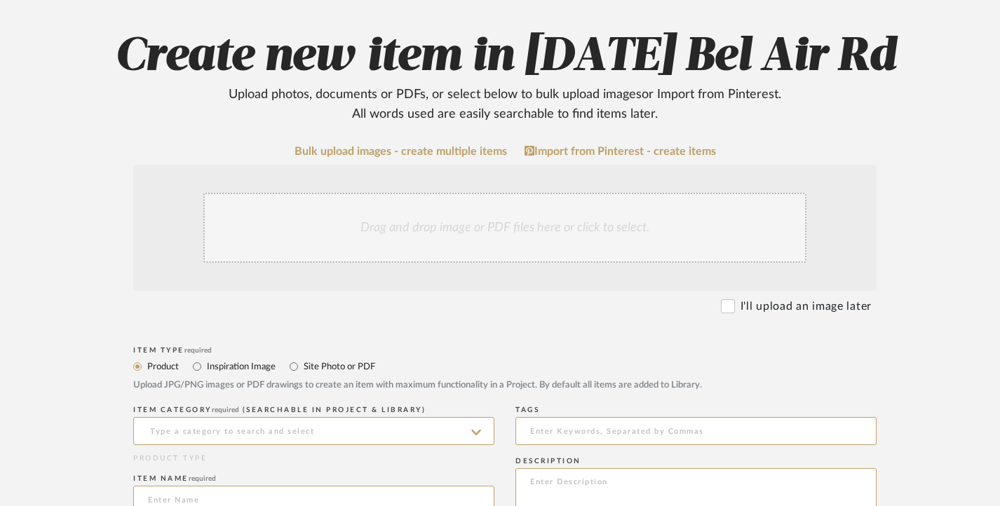
click at [416, 224] on div "Drag and drop image or PDF files here or click to select." at bounding box center [504, 228] width 603 height 70
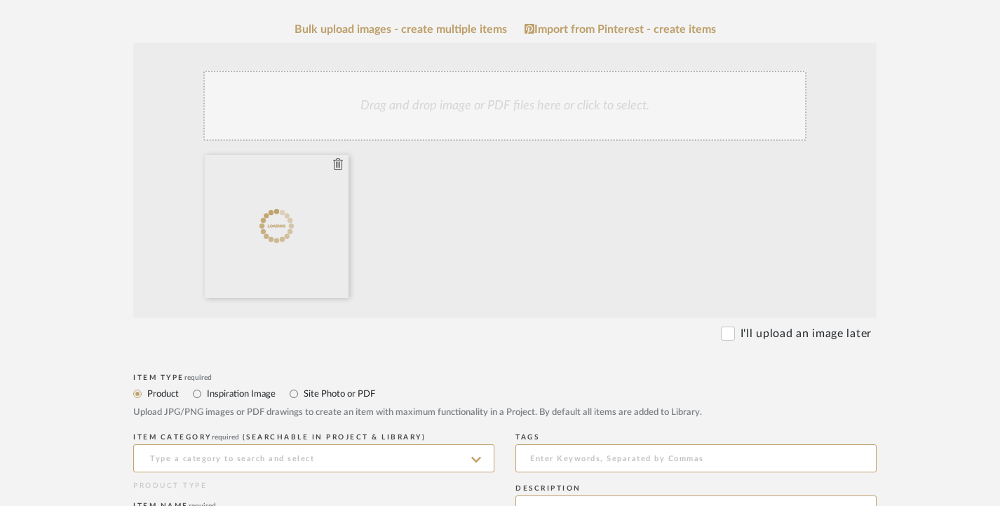
scroll to position [351, 0]
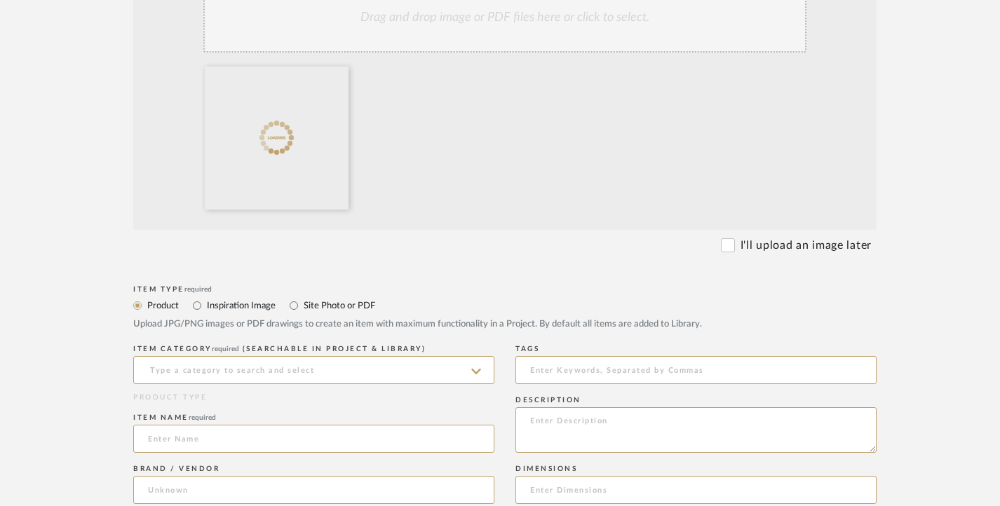
click at [318, 307] on label "Site Photo or PDF" at bounding box center [338, 305] width 73 height 15
click at [302, 307] on input "Site Photo or PDF" at bounding box center [294, 305] width 17 height 17
radio input "true"
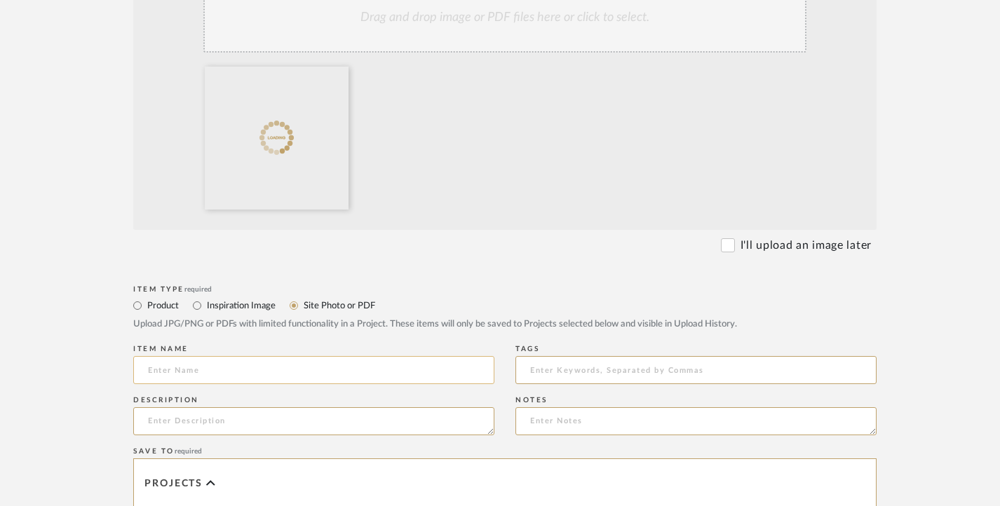
click at [267, 361] on input at bounding box center [313, 370] width 361 height 28
paste input "MEDIA ROOM OPTION 1 [DATE]"
click at [257, 365] on input "MEDIA ROOM OPTION 1 [DATE]" at bounding box center [313, 370] width 361 height 28
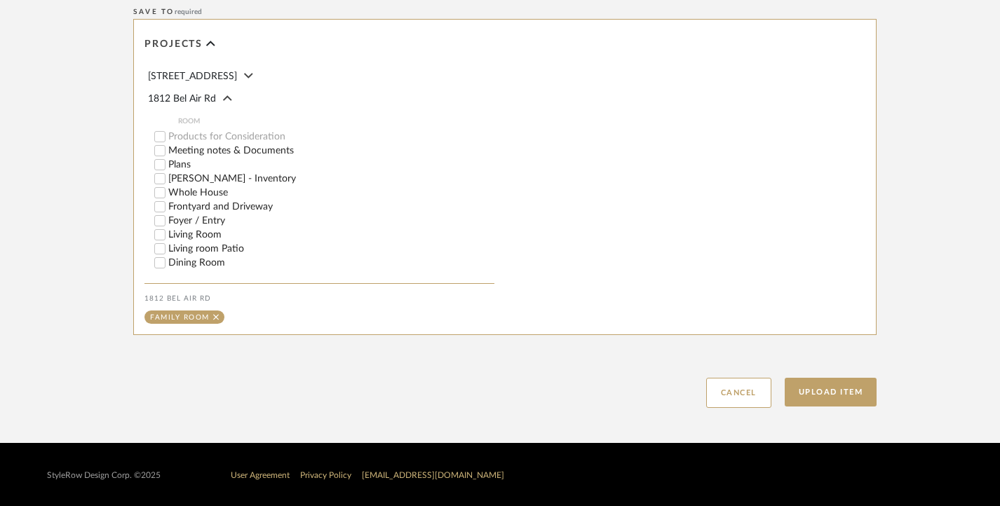
scroll to position [792, 0]
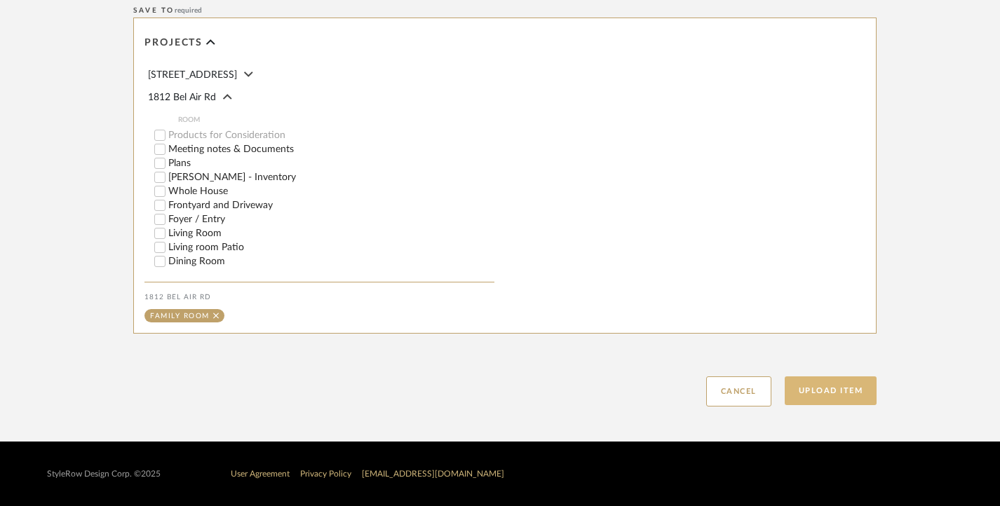
type input "MEDIA ROOM OPTION 3 [DATE]"
click at [826, 386] on button "Upload Item" at bounding box center [831, 391] width 93 height 29
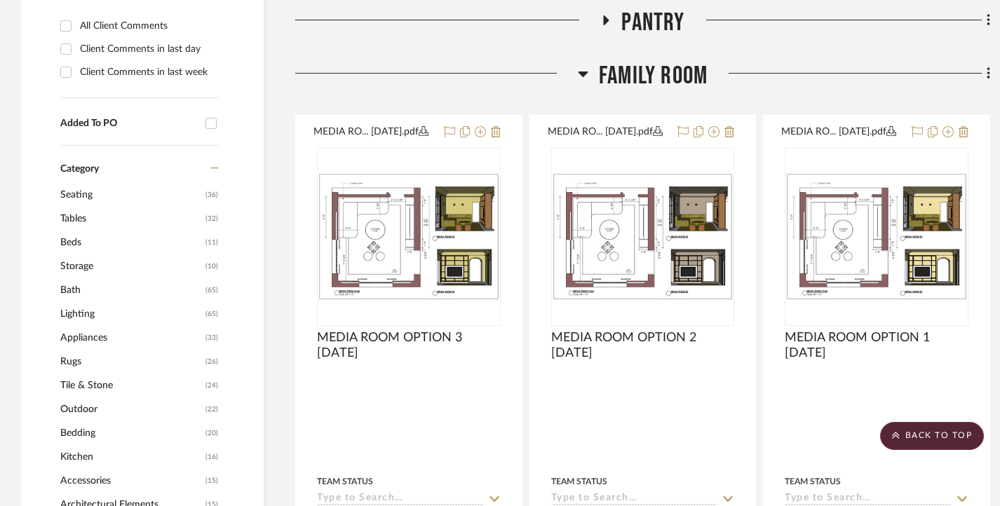
scroll to position [990, 0]
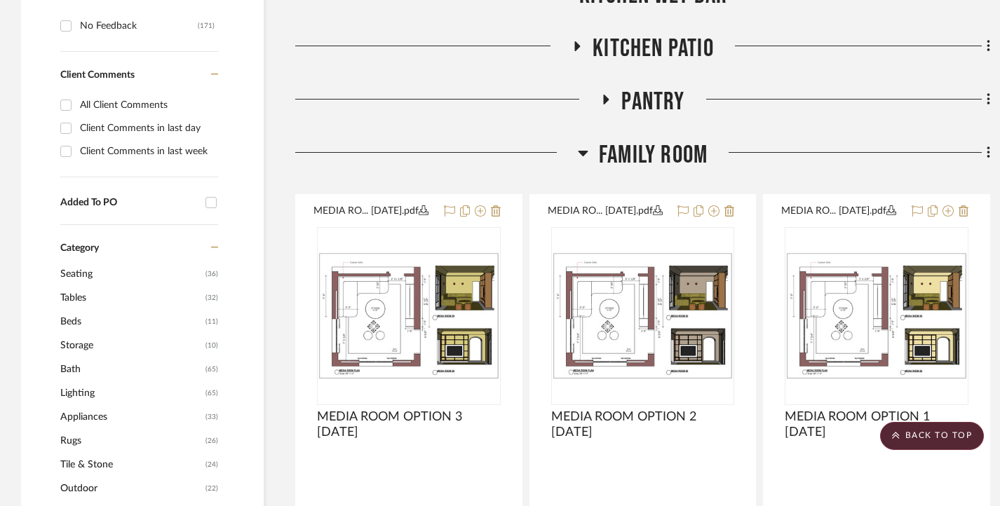
click at [582, 152] on icon at bounding box center [583, 154] width 10 height 6
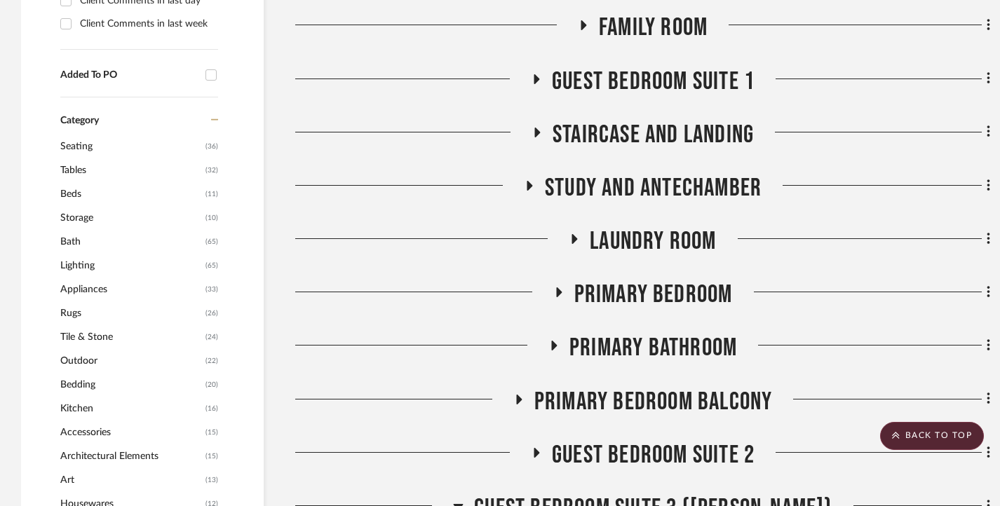
scroll to position [1271, 0]
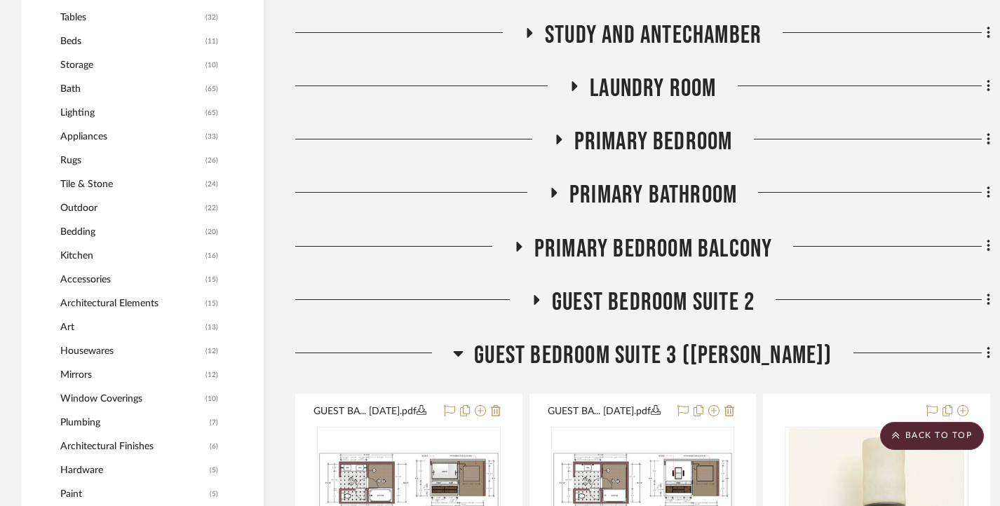
click at [543, 298] on icon at bounding box center [536, 300] width 17 height 11
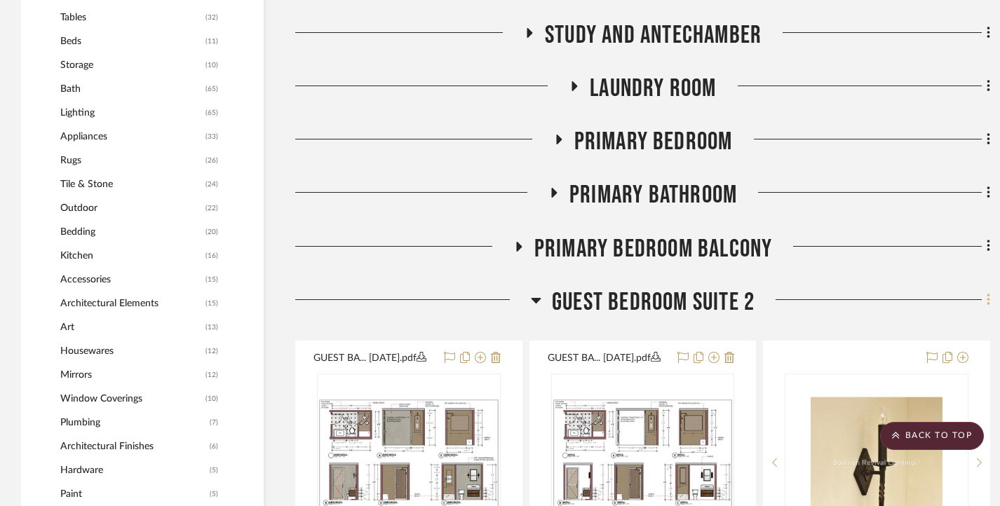
click at [990, 300] on icon at bounding box center [989, 300] width 4 height 15
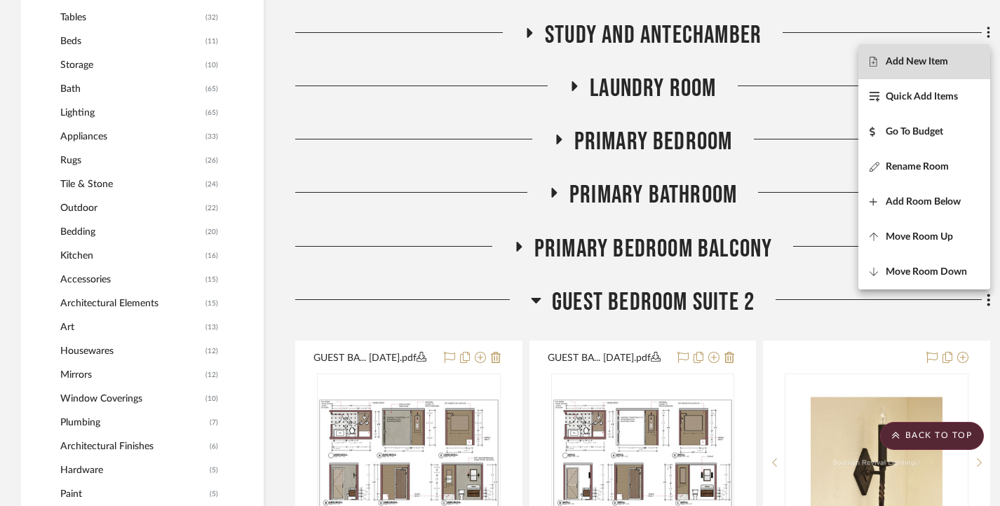
click at [927, 58] on span "Add New Item" at bounding box center [917, 61] width 62 height 12
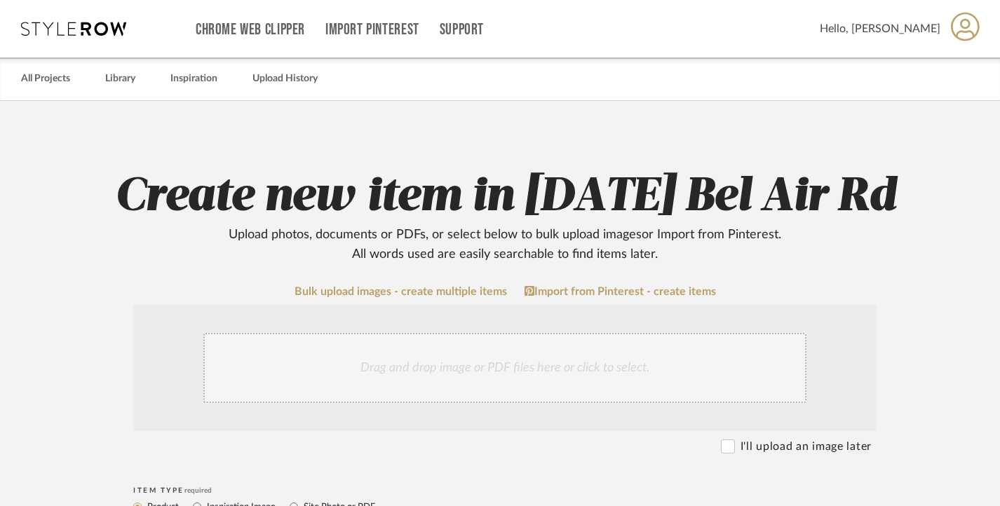
click at [398, 361] on div "Drag and drop image or PDF files here or click to select." at bounding box center [504, 368] width 603 height 70
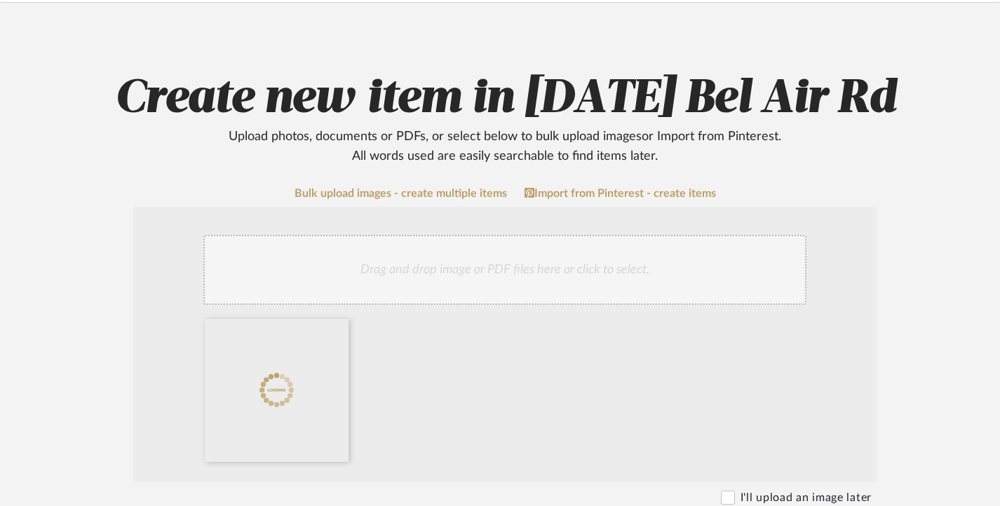
scroll to position [210, 0]
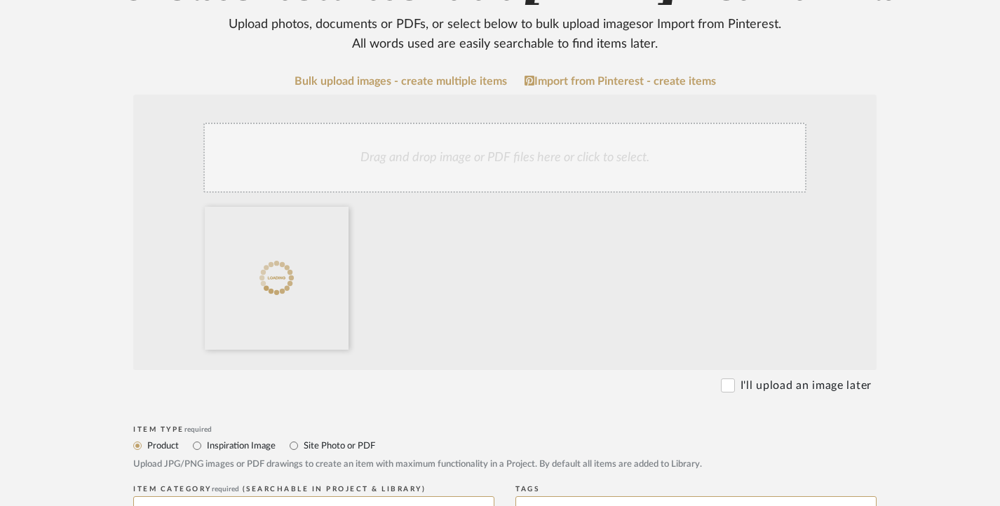
click at [303, 441] on label "Site Photo or PDF" at bounding box center [338, 445] width 73 height 15
click at [302, 441] on input "Site Photo or PDF" at bounding box center [294, 446] width 17 height 17
radio input "true"
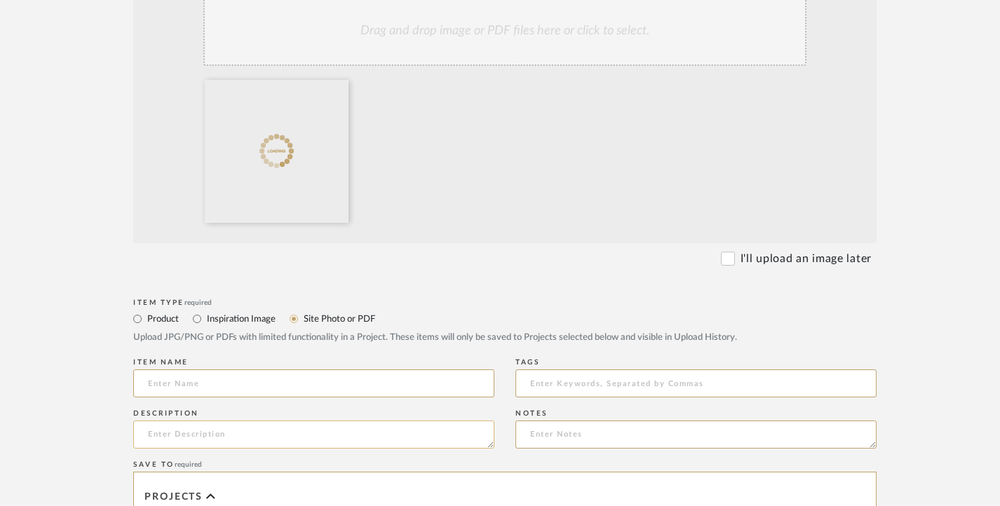
scroll to position [351, 0]
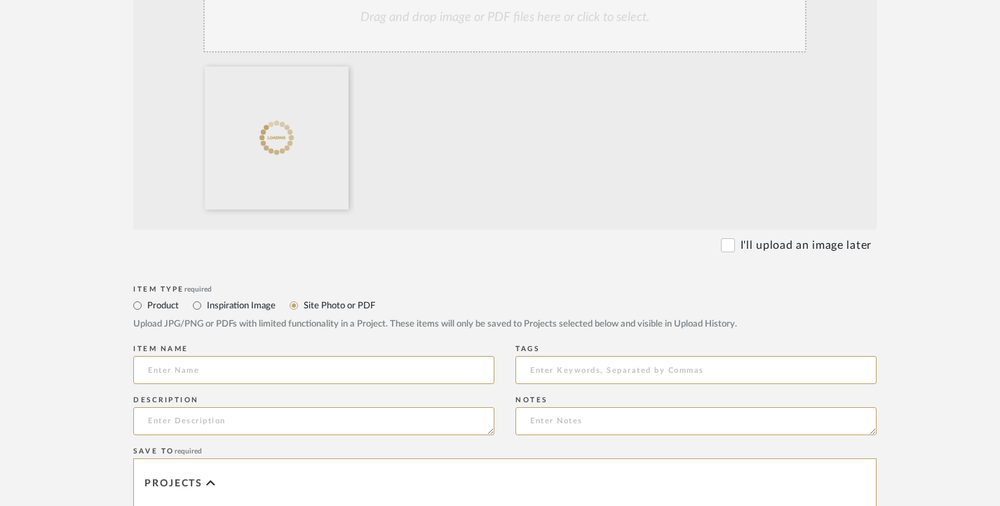
click at [255, 355] on div "Item name" at bounding box center [313, 367] width 361 height 51
click at [243, 366] on input at bounding box center [313, 370] width 361 height 28
paste input "GUEST BATH 2 [DATE]"
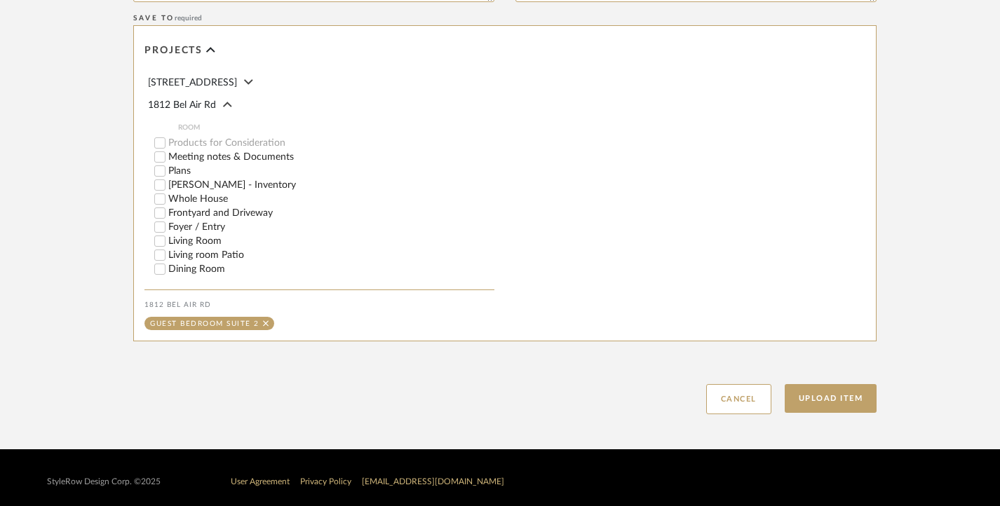
scroll to position [792, 0]
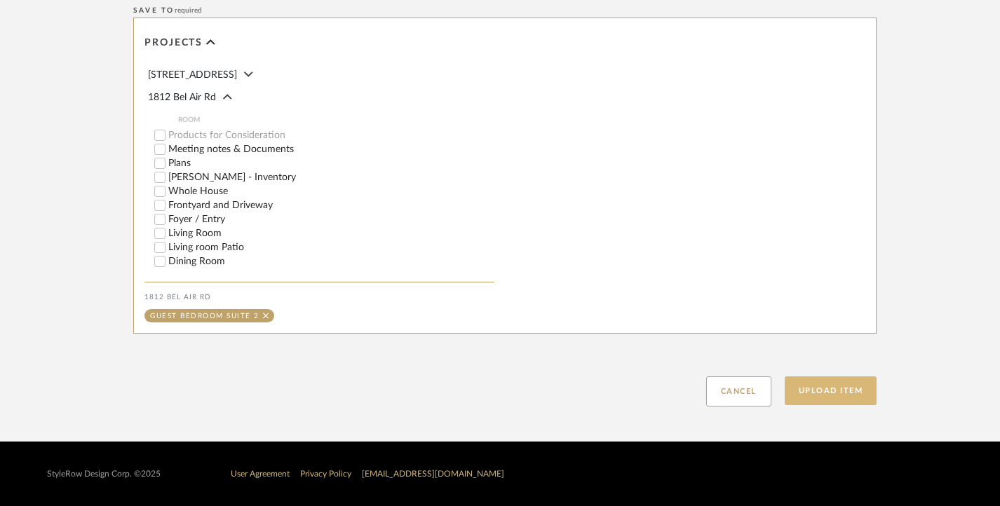
type input "GUEST BATH 2 [DATE]"
click at [850, 389] on button "Upload Item" at bounding box center [831, 391] width 93 height 29
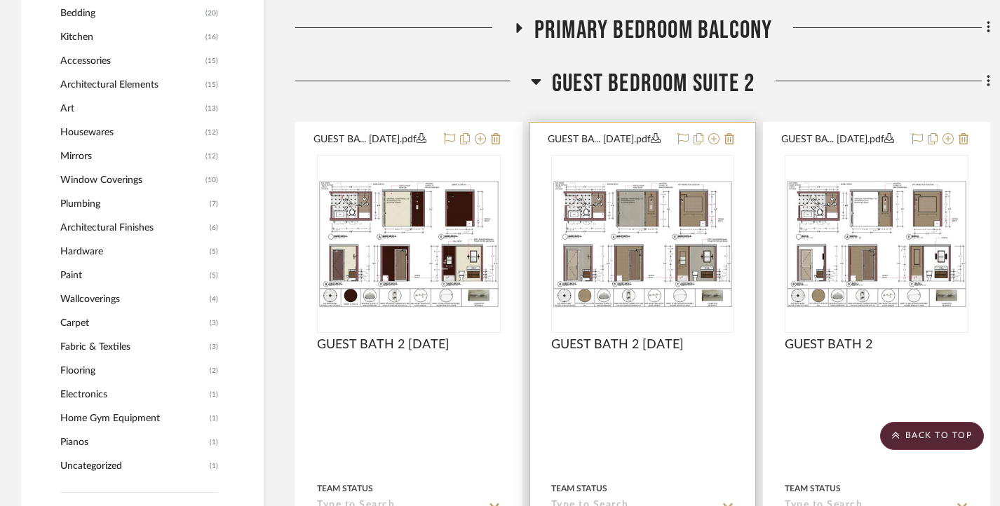
scroll to position [1489, 0]
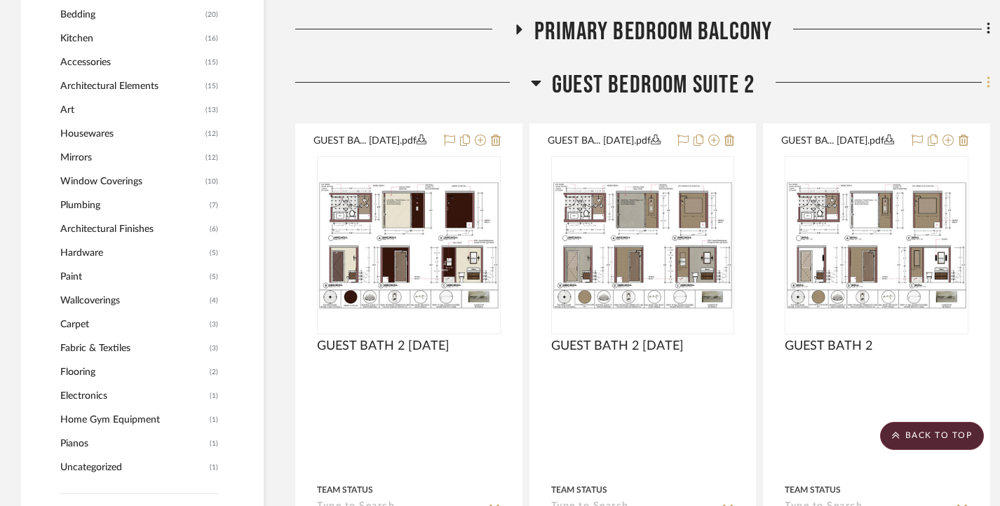
click at [989, 79] on icon at bounding box center [988, 82] width 3 height 12
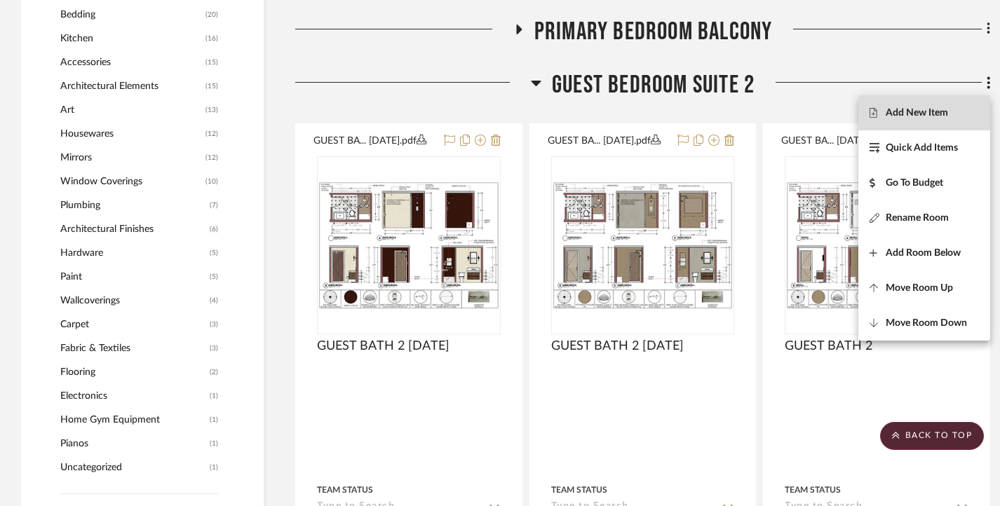
click at [936, 105] on button "Add New Item" at bounding box center [925, 112] width 132 height 35
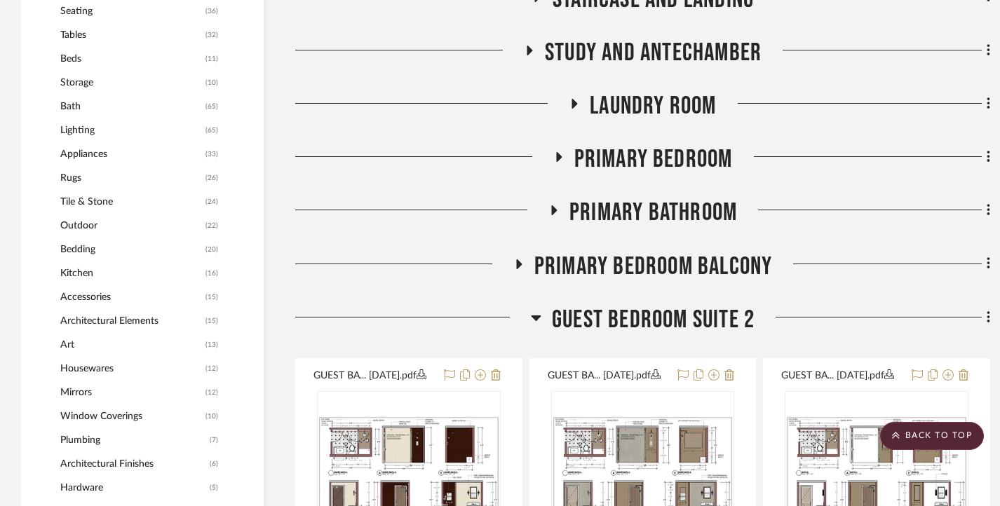
scroll to position [1403, 0]
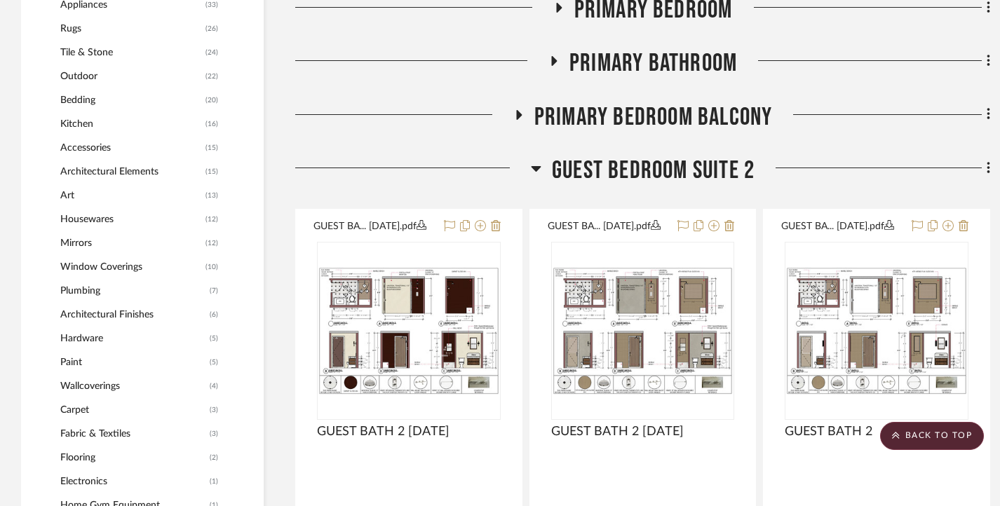
click at [538, 162] on icon at bounding box center [536, 168] width 11 height 17
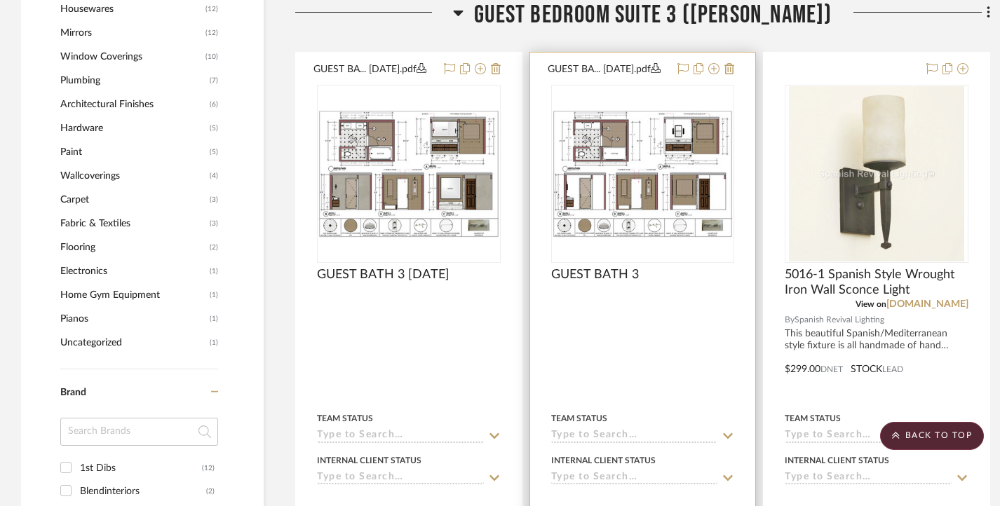
scroll to position [1473, 0]
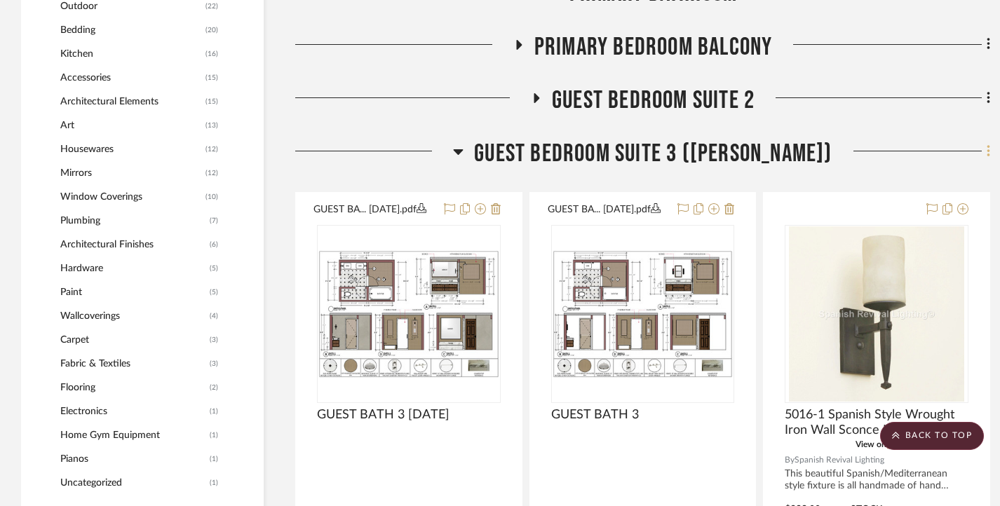
click at [983, 149] on fa-icon at bounding box center [986, 152] width 9 height 23
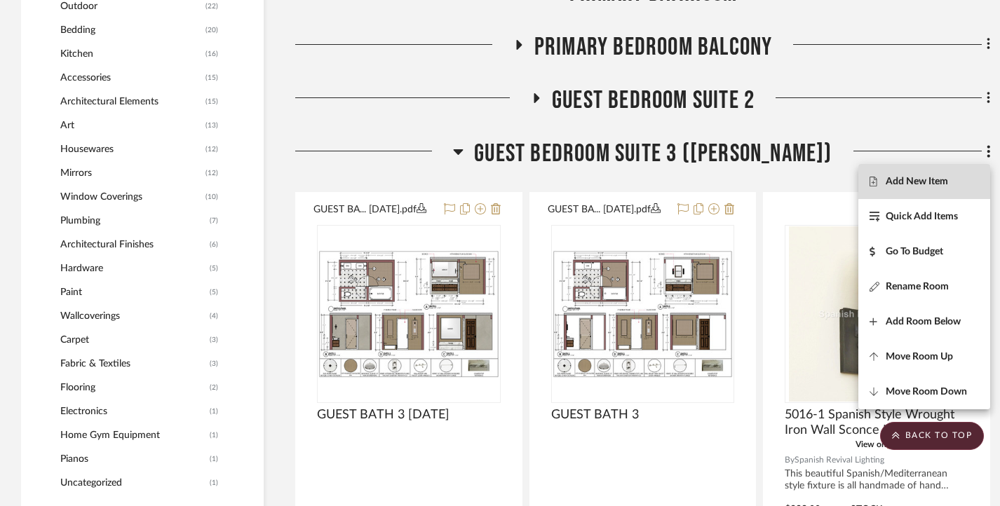
click at [929, 180] on span "Add New Item" at bounding box center [917, 182] width 62 height 12
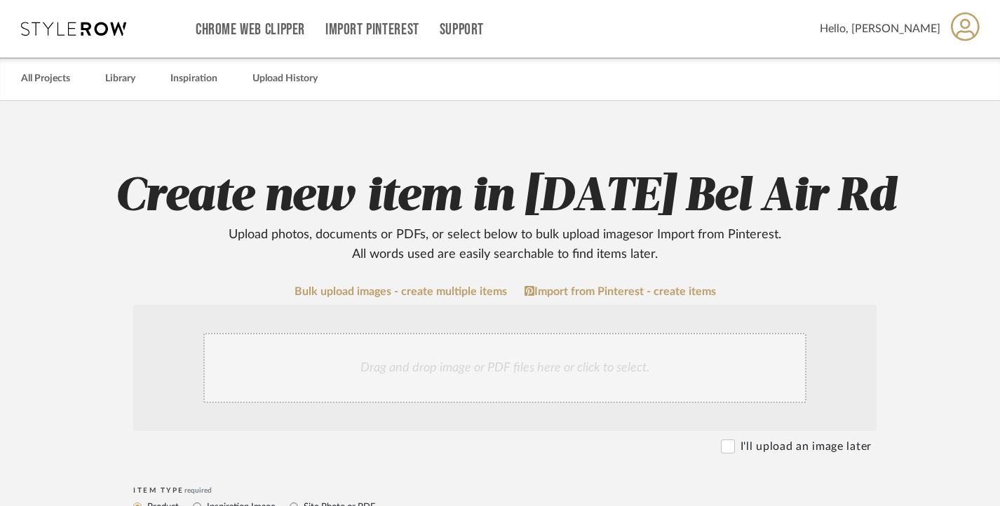
click at [396, 354] on div "Drag and drop image or PDF files here or click to select." at bounding box center [504, 368] width 603 height 70
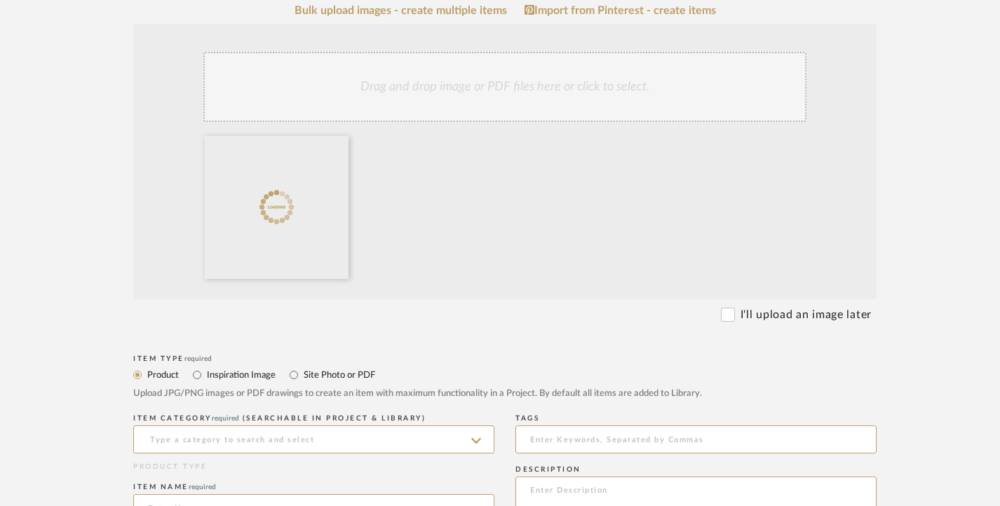
scroll to position [351, 0]
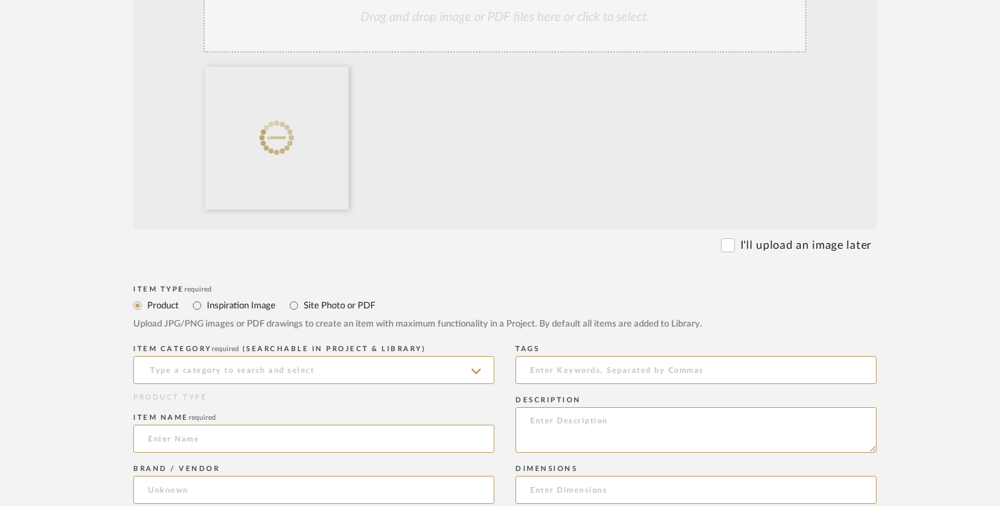
click at [327, 306] on label "Site Photo or PDF" at bounding box center [338, 305] width 73 height 15
click at [302, 306] on input "Site Photo or PDF" at bounding box center [294, 305] width 17 height 17
radio input "true"
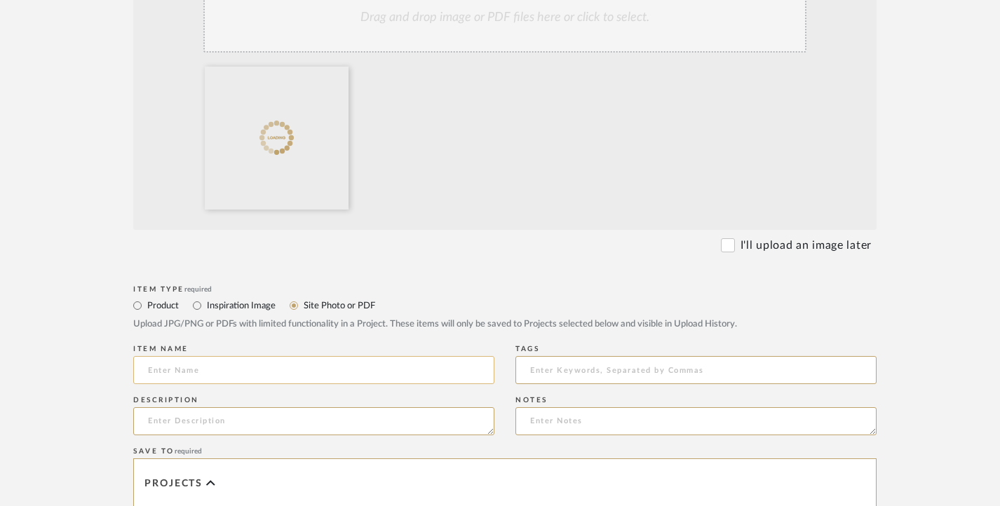
click at [248, 368] on input at bounding box center [313, 370] width 361 height 28
paste input "GUEST BATH 2 [DATE]"
click at [213, 373] on input "GUEST BATH 2 [DATE]" at bounding box center [313, 370] width 361 height 28
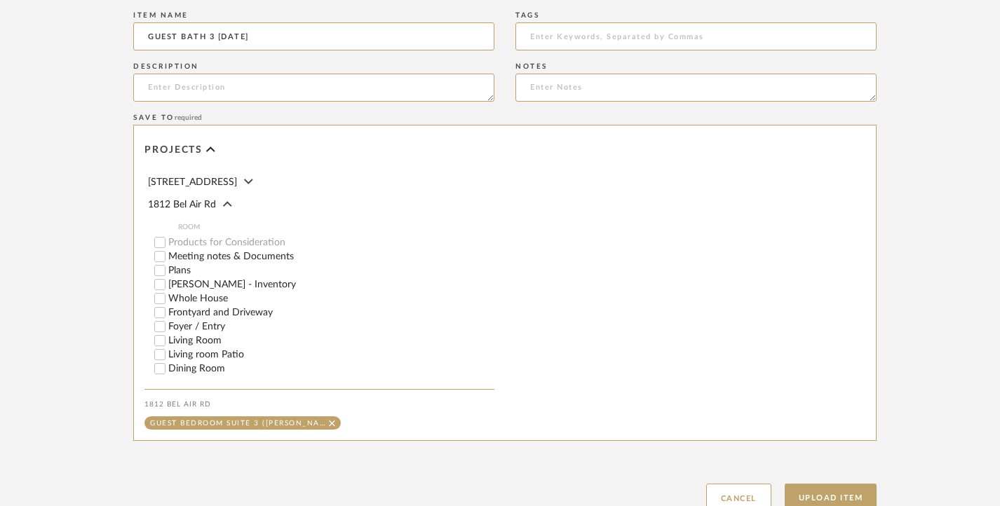
scroll to position [792, 0]
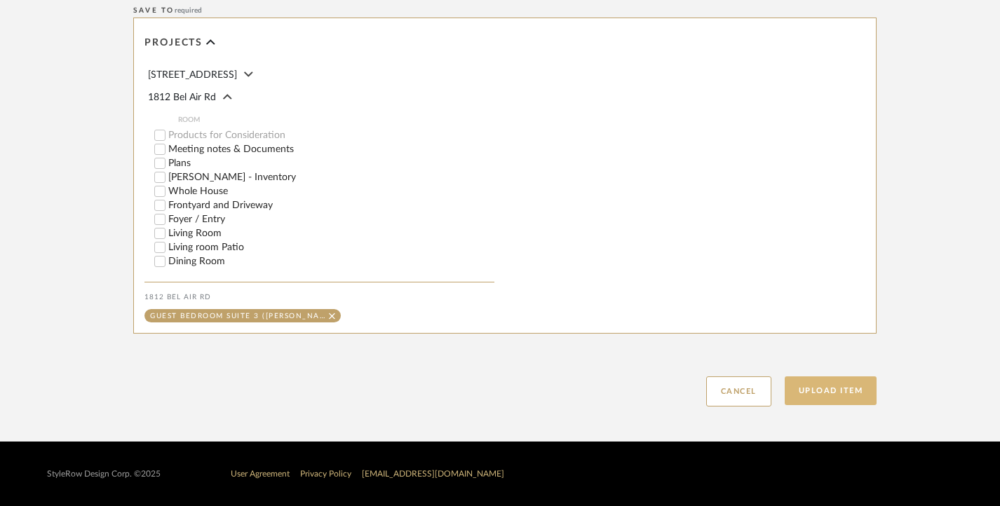
type input "GUEST BATH 3 [DATE]"
click at [837, 386] on button "Upload Item" at bounding box center [831, 391] width 93 height 29
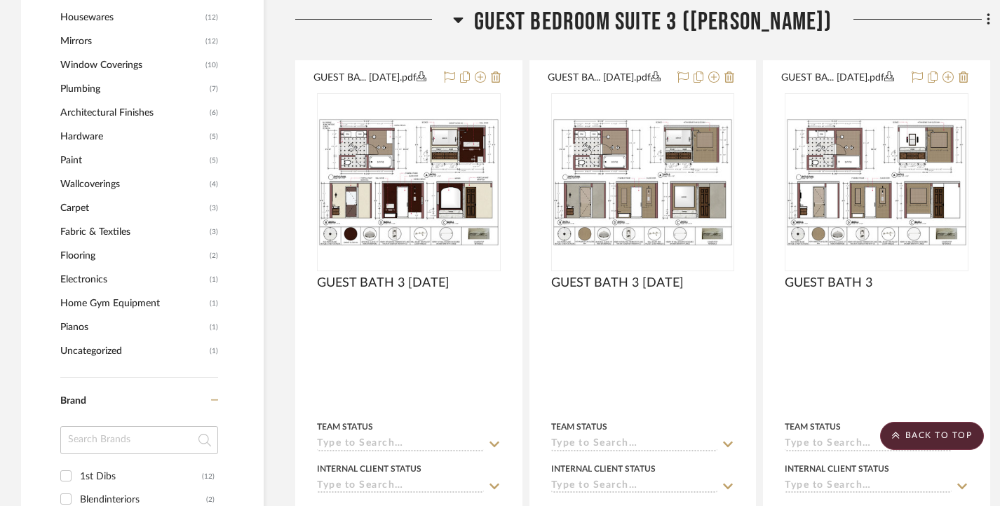
scroll to position [1612, 0]
